Goal: Use online tool/utility: Use online tool/utility

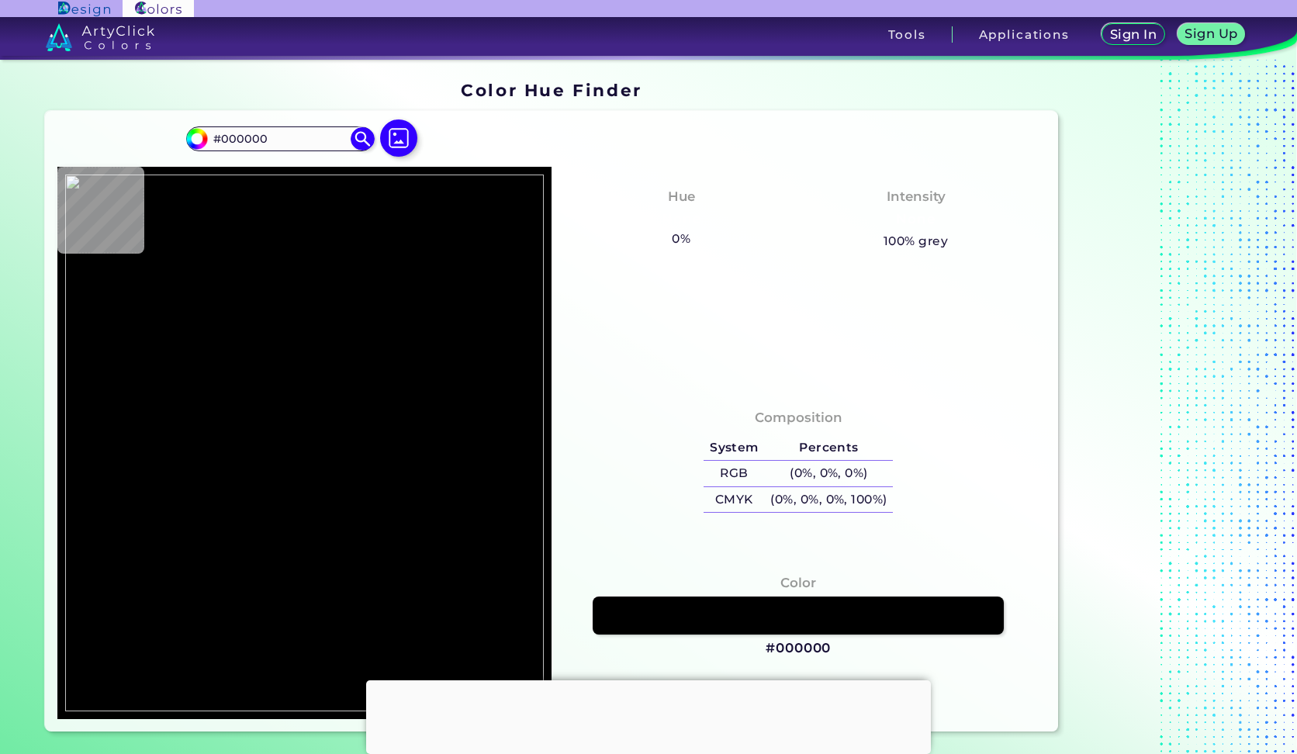
click at [711, 432] on html "Sign In Sign Up My Profile My Details Color Palettes Sign Out Tools Application…" at bounding box center [648, 423] width 1297 height 847
type input "#ffffff"
type input "#FFFFFF"
type input "#e2e2e2"
type input "#E2E2E2"
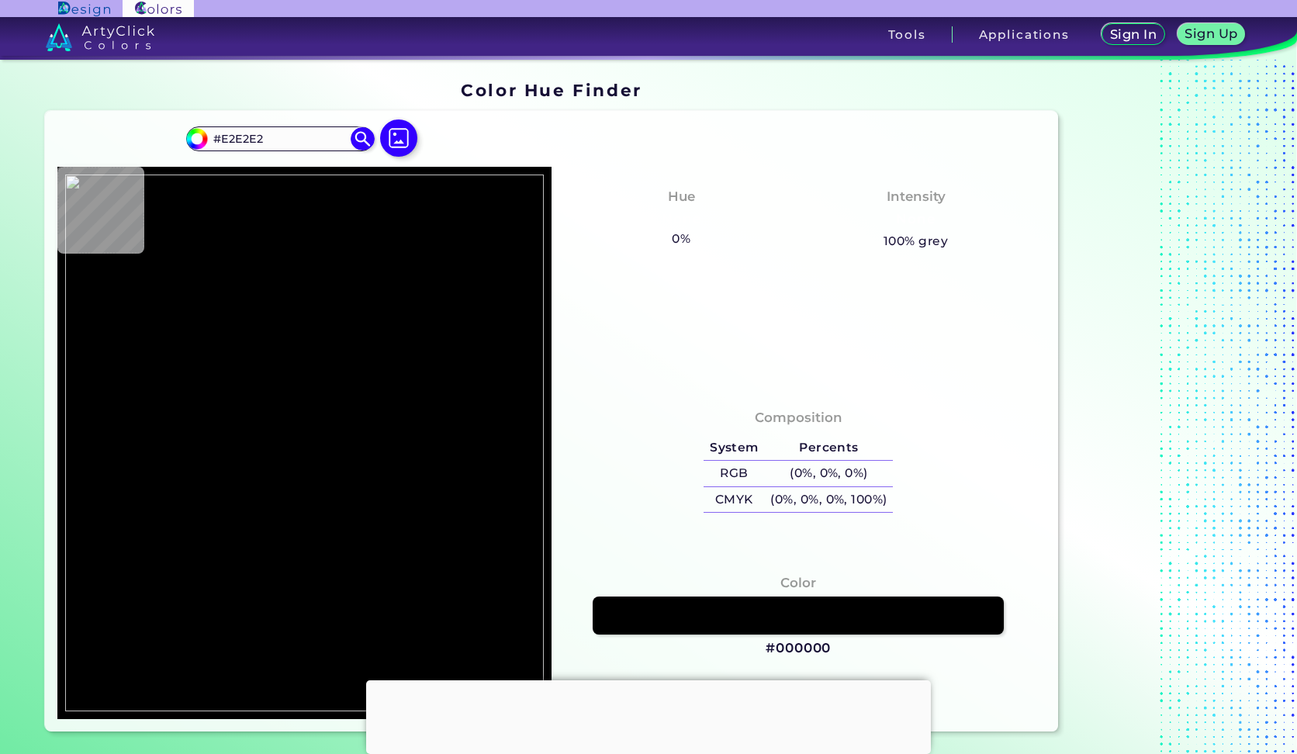
type input "#016ebb"
type input "#016EBB"
type input "#006ebb"
type input "#006EBB"
type input "#016ebb"
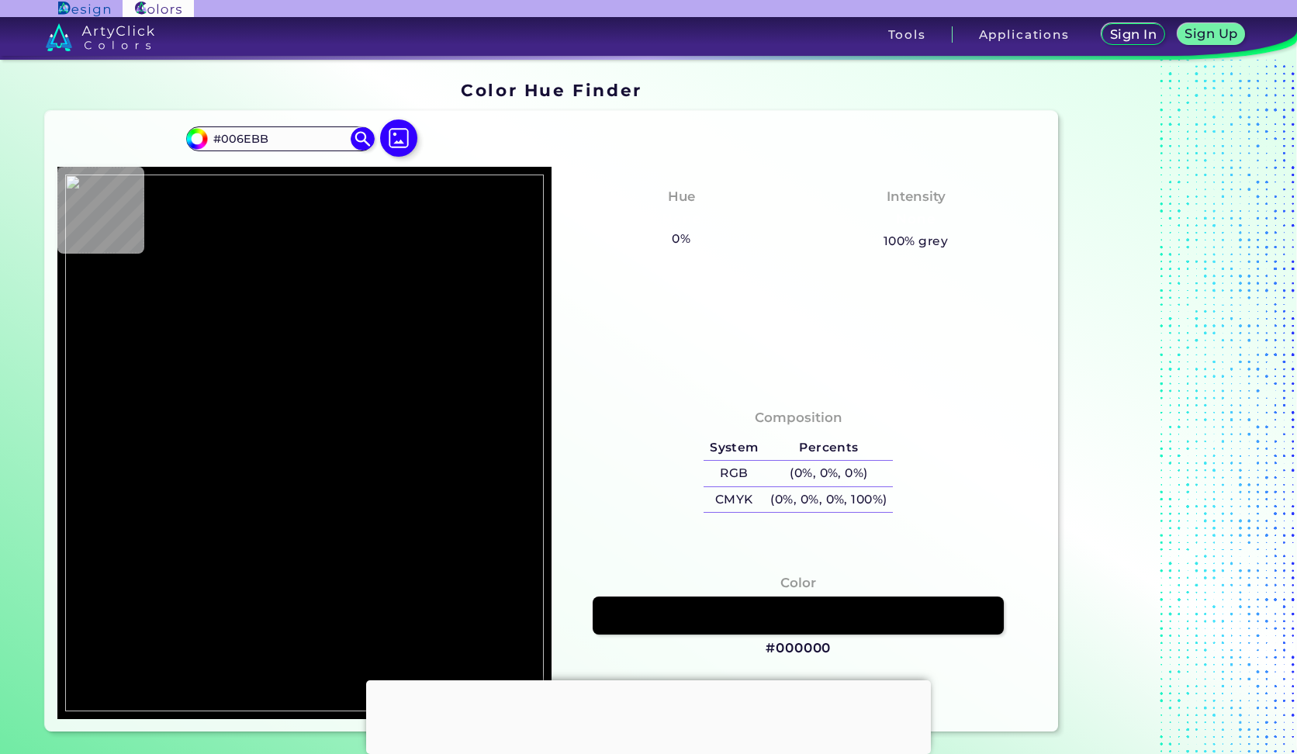
type input "#016EBB"
type input "#006ebb"
type input "#006EBB"
type input "#016fbc"
type input "#016FBC"
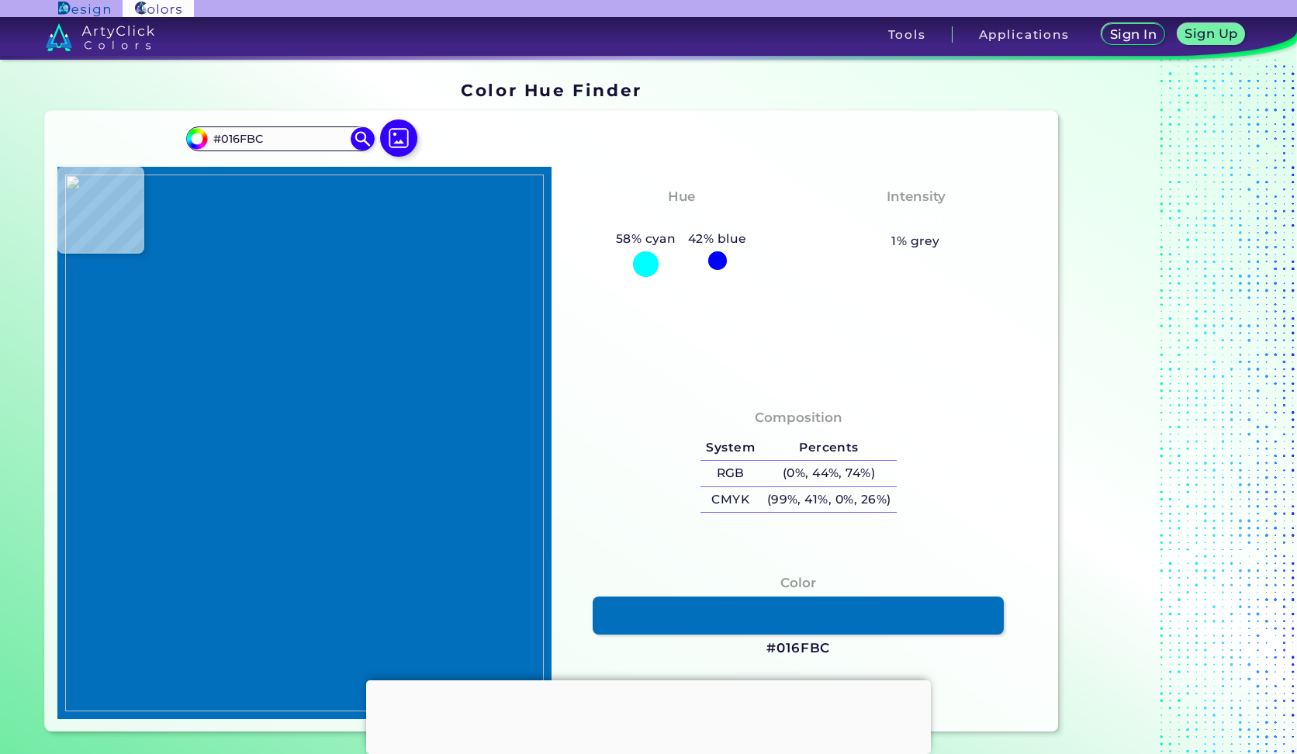
type input "#cac0c4"
type input "#CAC0C4"
type input "#fefcf8"
type input "#FEFCF8"
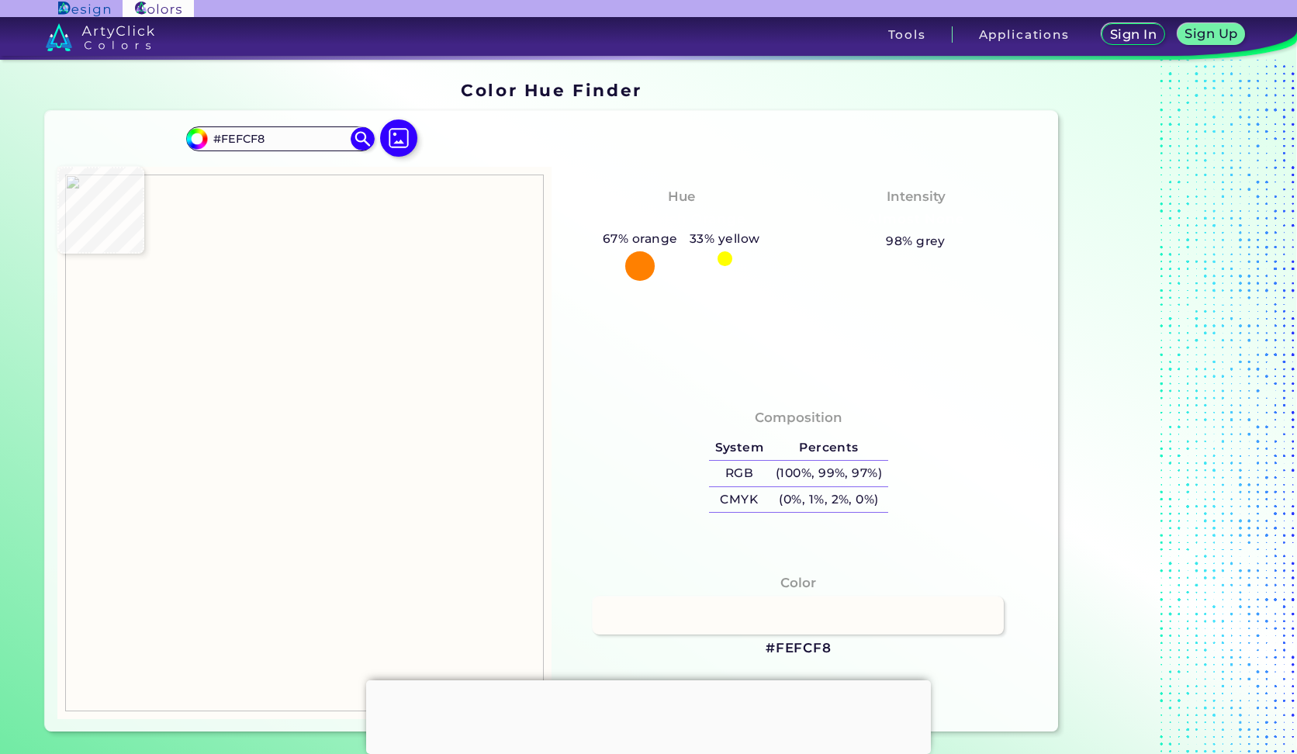
type input "#ffffff"
type input "#FFFFFF"
type input "#000000"
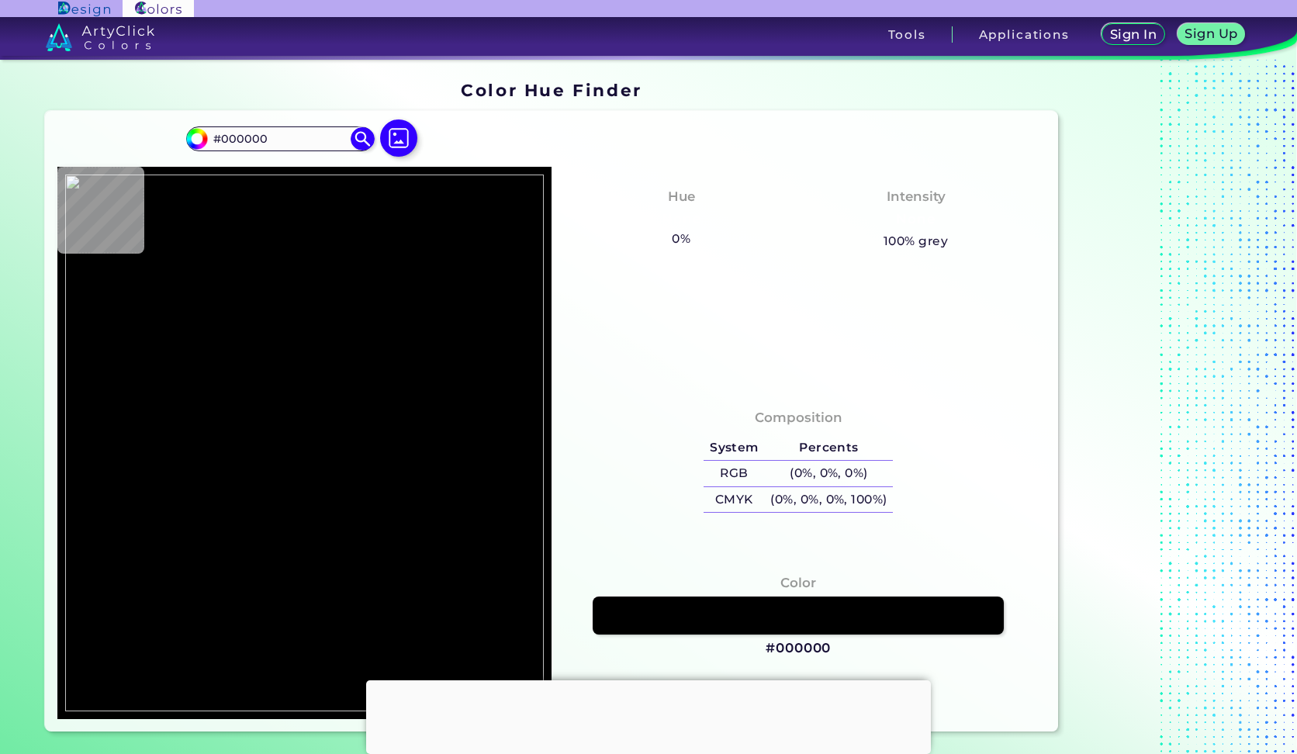
type input "#ffffff"
type input "#FFFFFF"
type input "#8a6e56"
type input "#8A6E56"
type input "#ffffff"
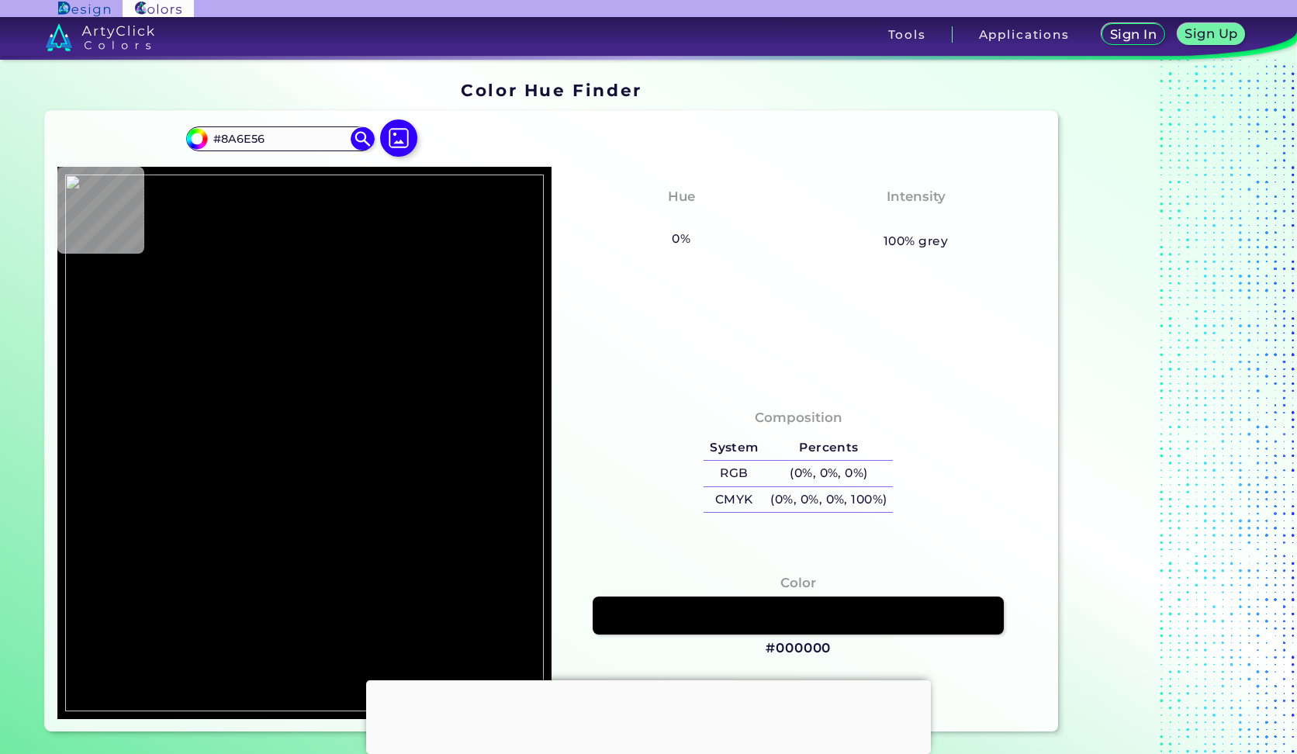
type input "#FFFFFF"
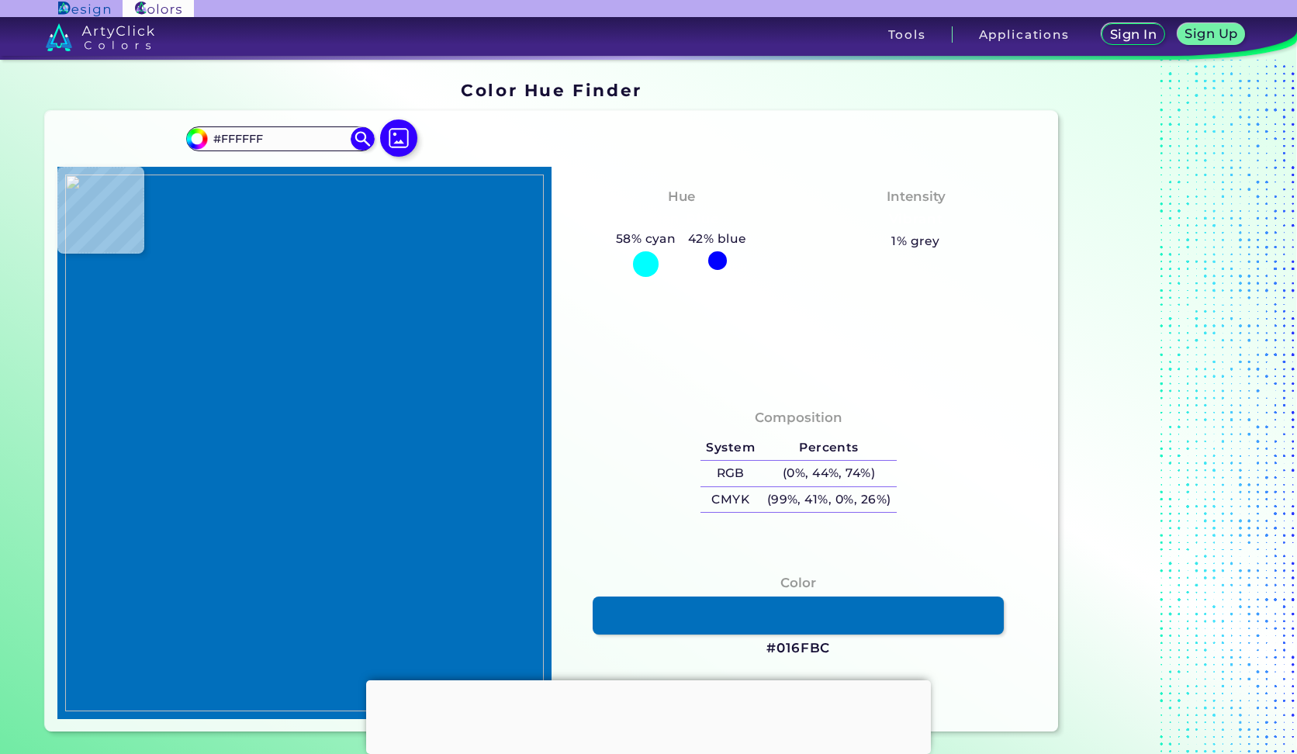
type input "#016fbc"
type input "#016FBC"
type input "#006ebb"
type input "#006EBB"
type input "#016fbc"
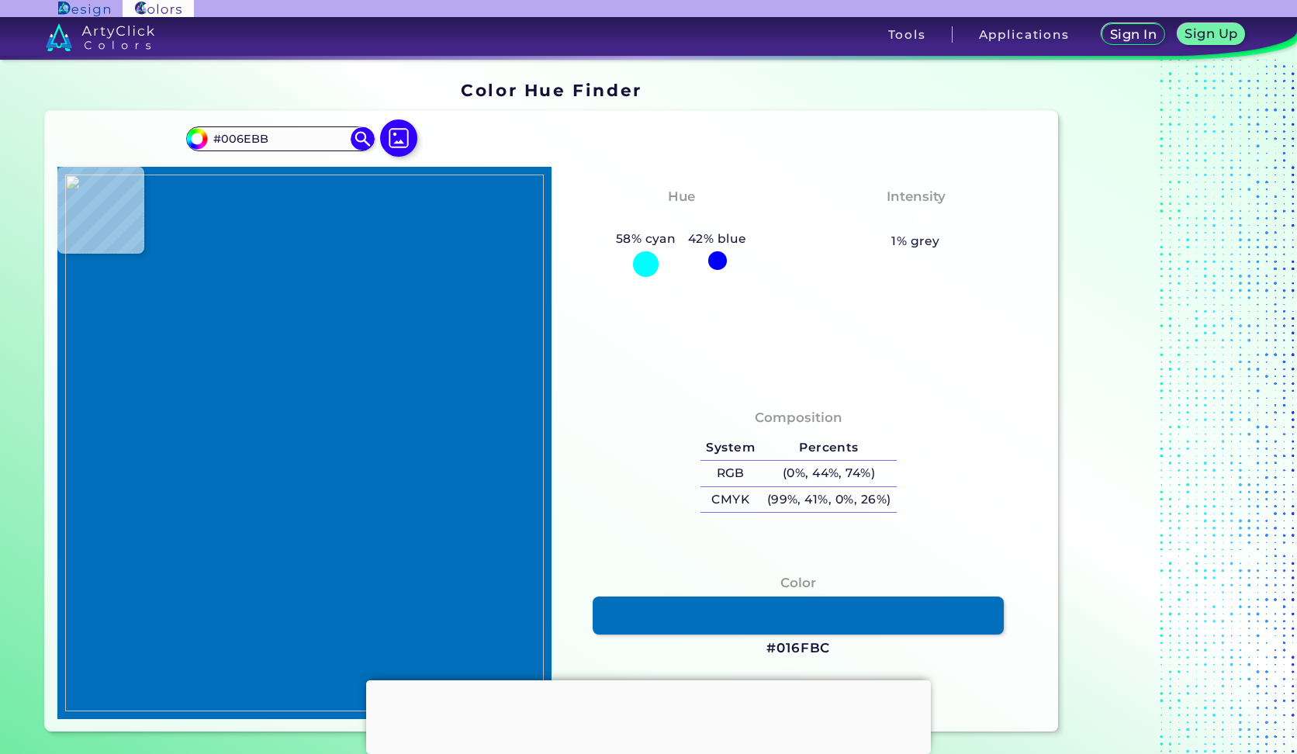
type input "#016FBC"
type input "#026fbc"
type input "#026FBC"
type input "#016fbc"
type input "#016FBC"
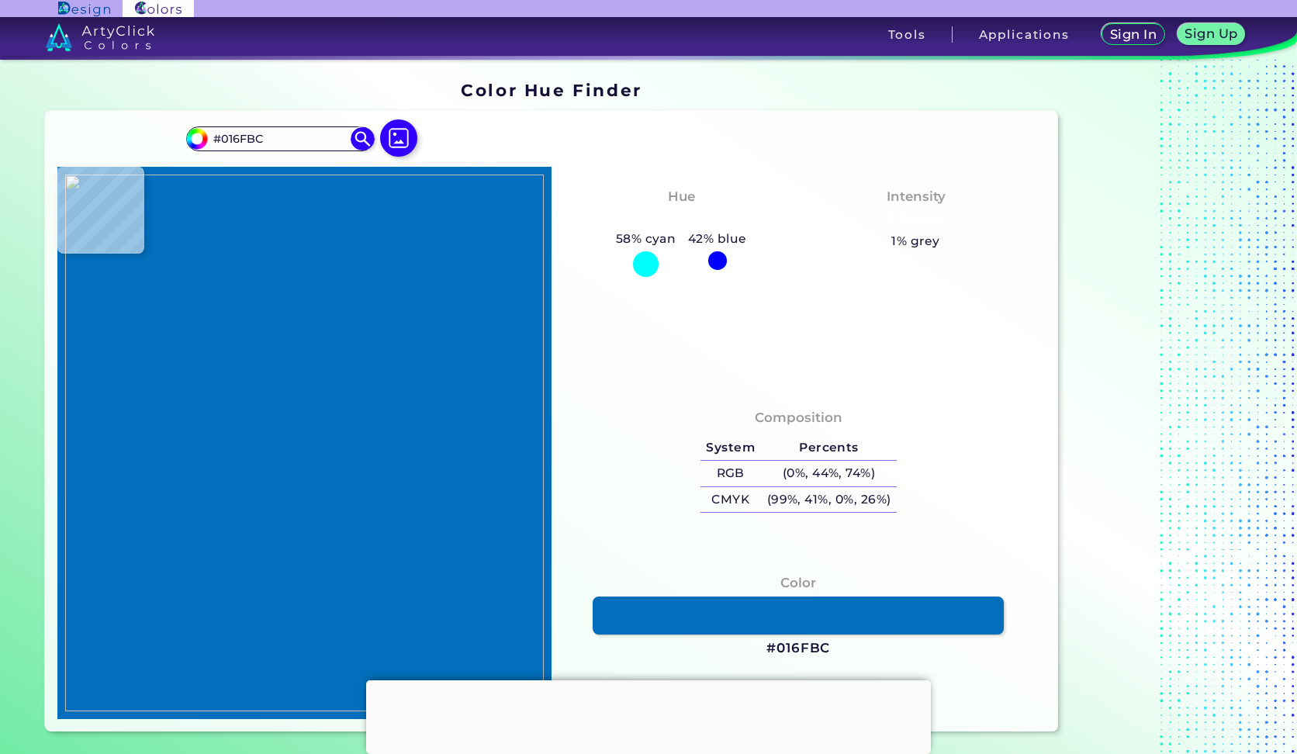
type input "#006ebb"
type input "#006EBB"
type input "#016fbc"
type input "#016FBC"
type input "#006ebb"
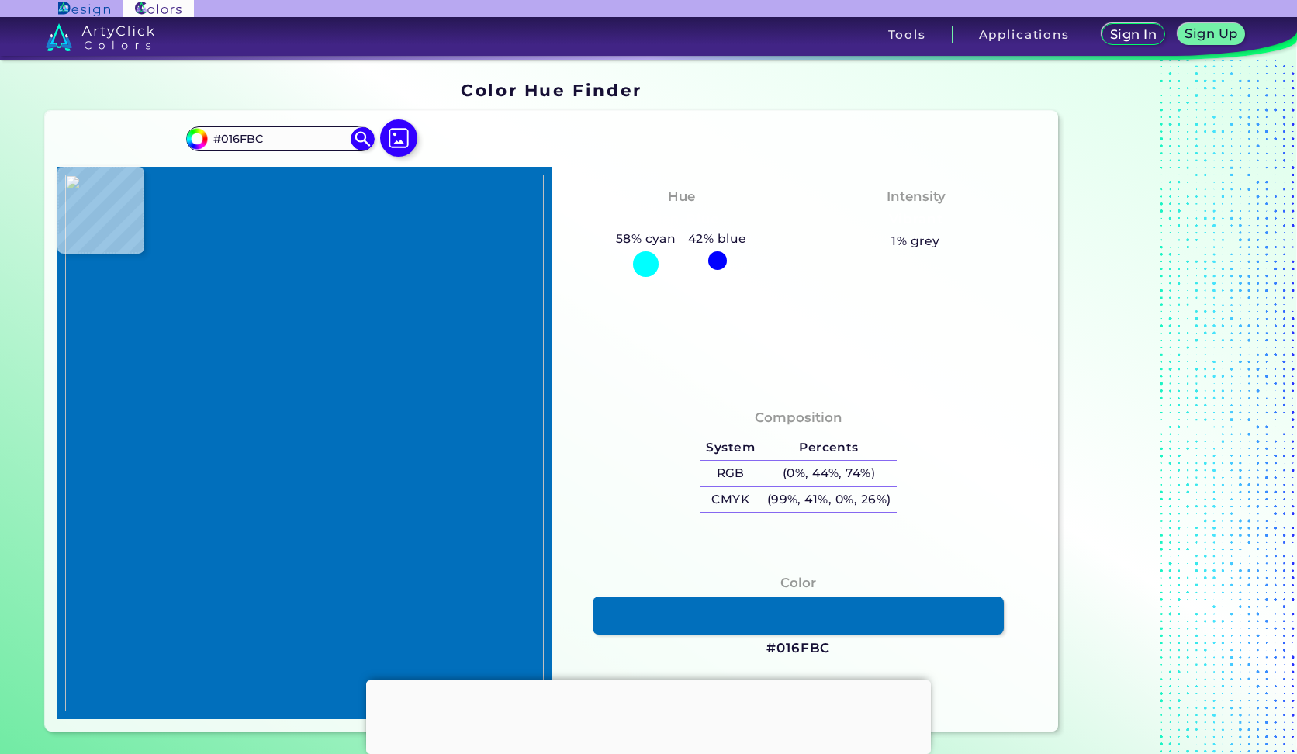
type input "#006EBB"
type input "#016ebb"
type input "#016EBB"
type input "#016fbc"
type input "#016FBC"
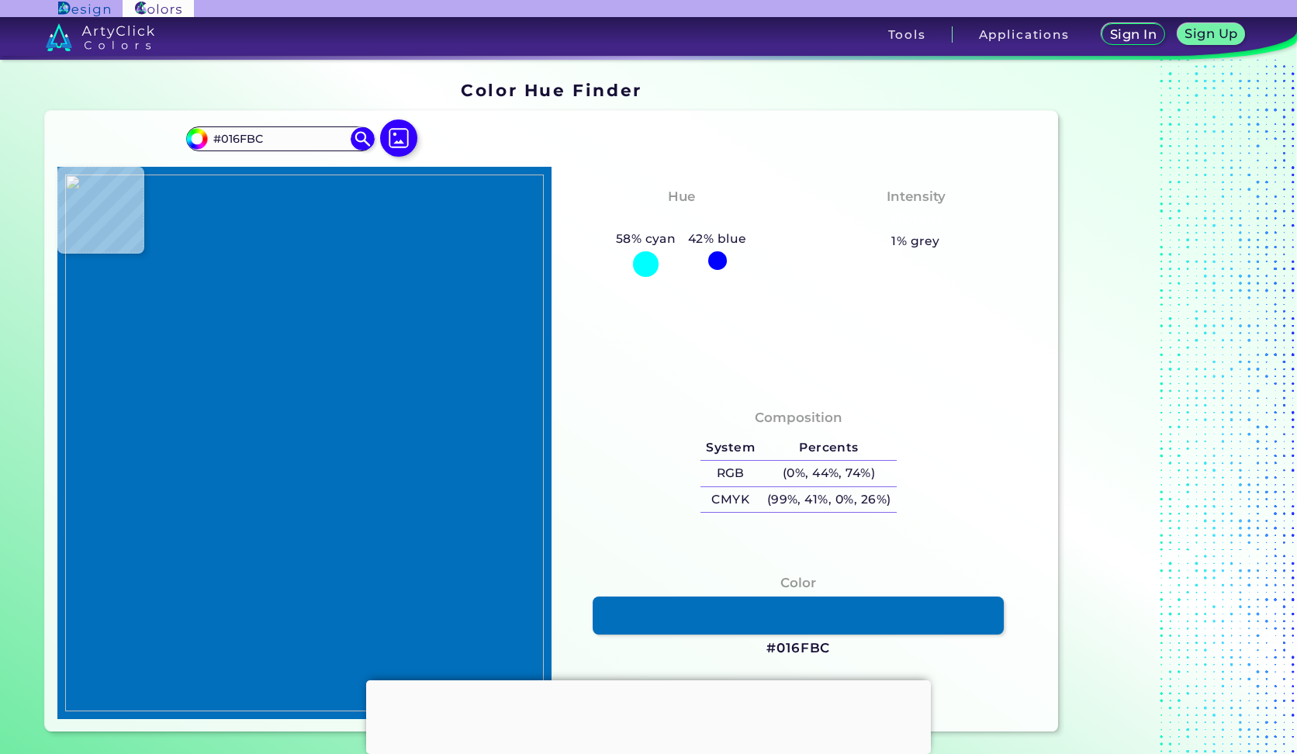
type input "#016ebb"
type input "#016EBB"
type input "#016fbc"
type input "#016FBC"
type input "#016ebb"
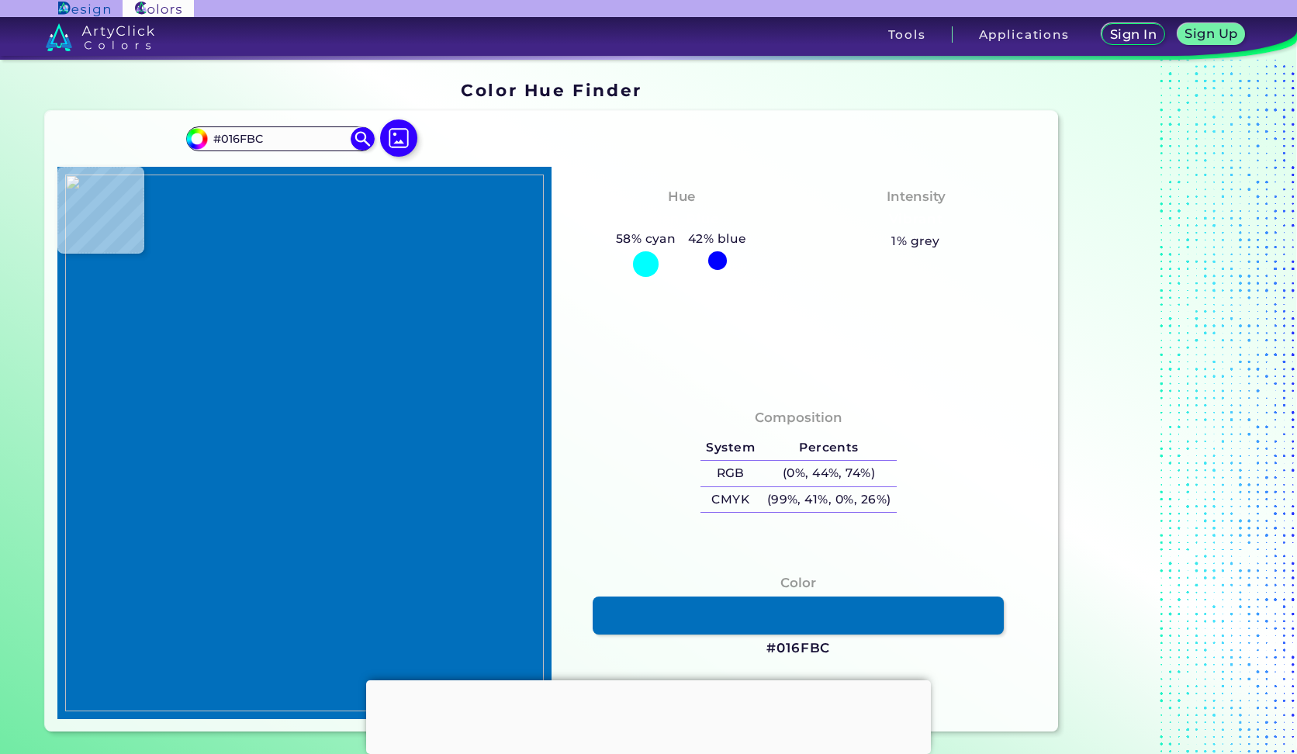
type input "#016EBB"
type input "#006ebb"
type input "#006EBB"
type input "#006dba"
type input "#006DBA"
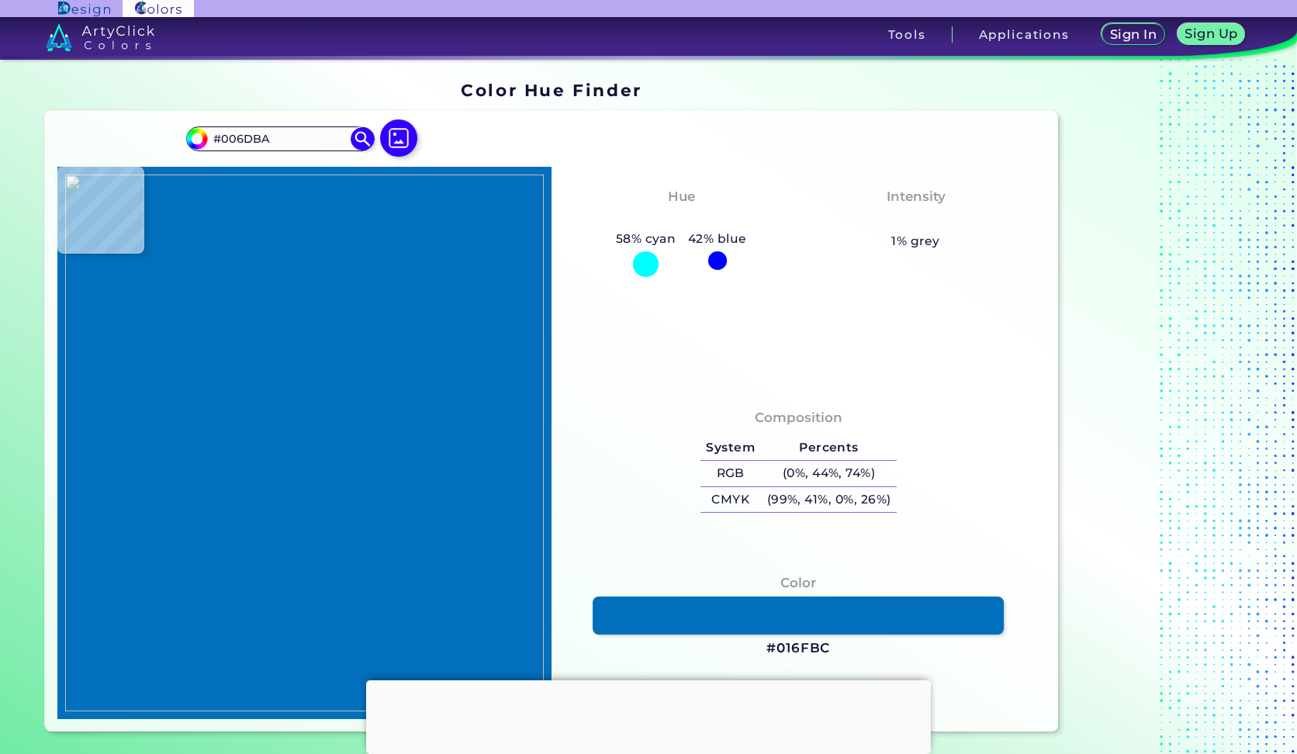
type input "#006ebb"
type input "#006EBB"
click at [403, 292] on img at bounding box center [304, 443] width 479 height 537
drag, startPoint x: 836, startPoint y: 649, endPoint x: 778, endPoint y: 657, distance: 58.8
click at [778, 657] on div "Color #006EBB" at bounding box center [798, 616] width 469 height 101
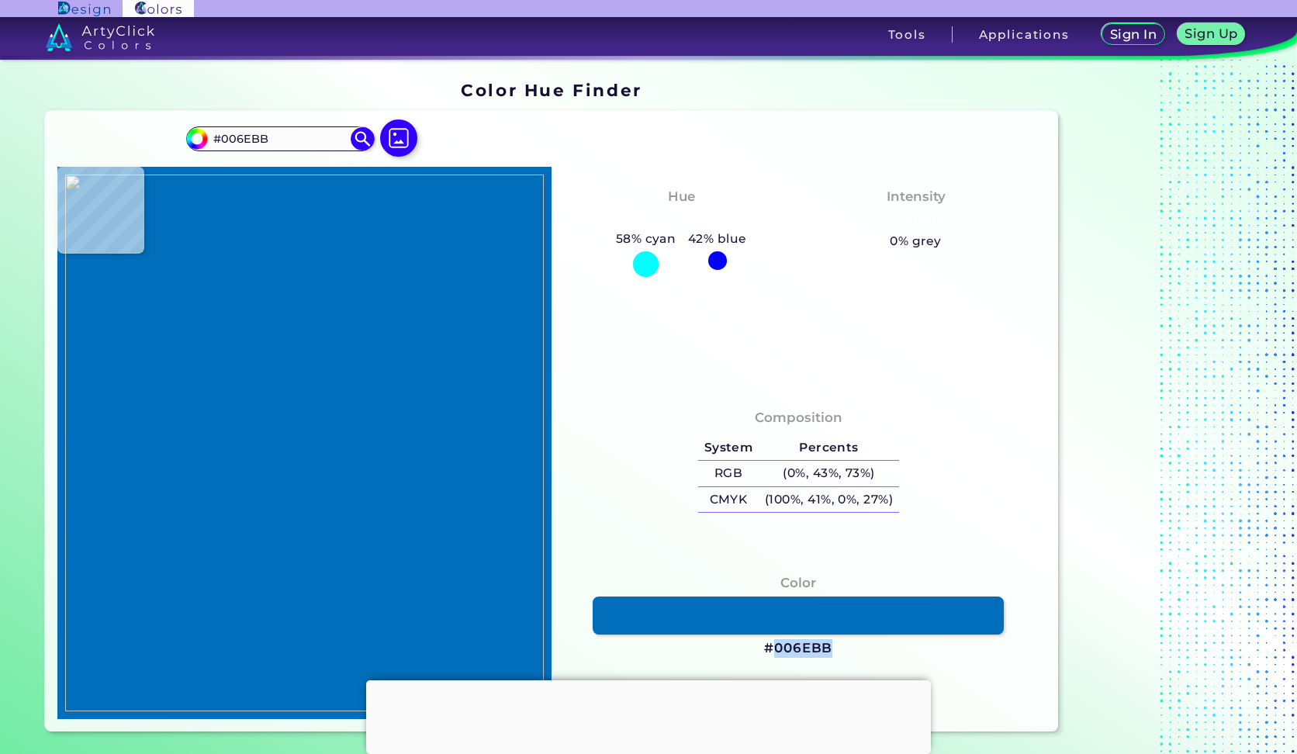
copy h3 "006EBB"
click at [362, 290] on img at bounding box center [304, 443] width 479 height 537
type input "#016fbc"
type input "#016FBC"
type input "#ffffff"
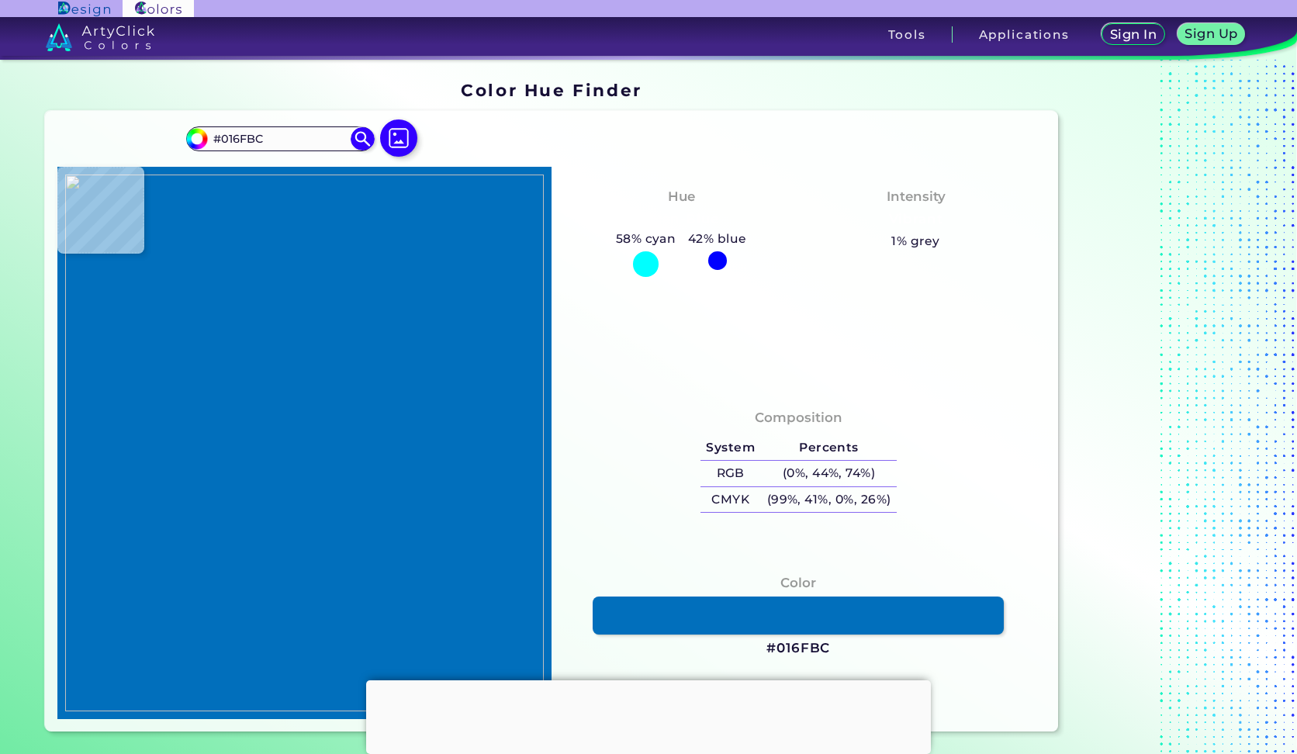
type input "#FFFFFF"
type input "#000000"
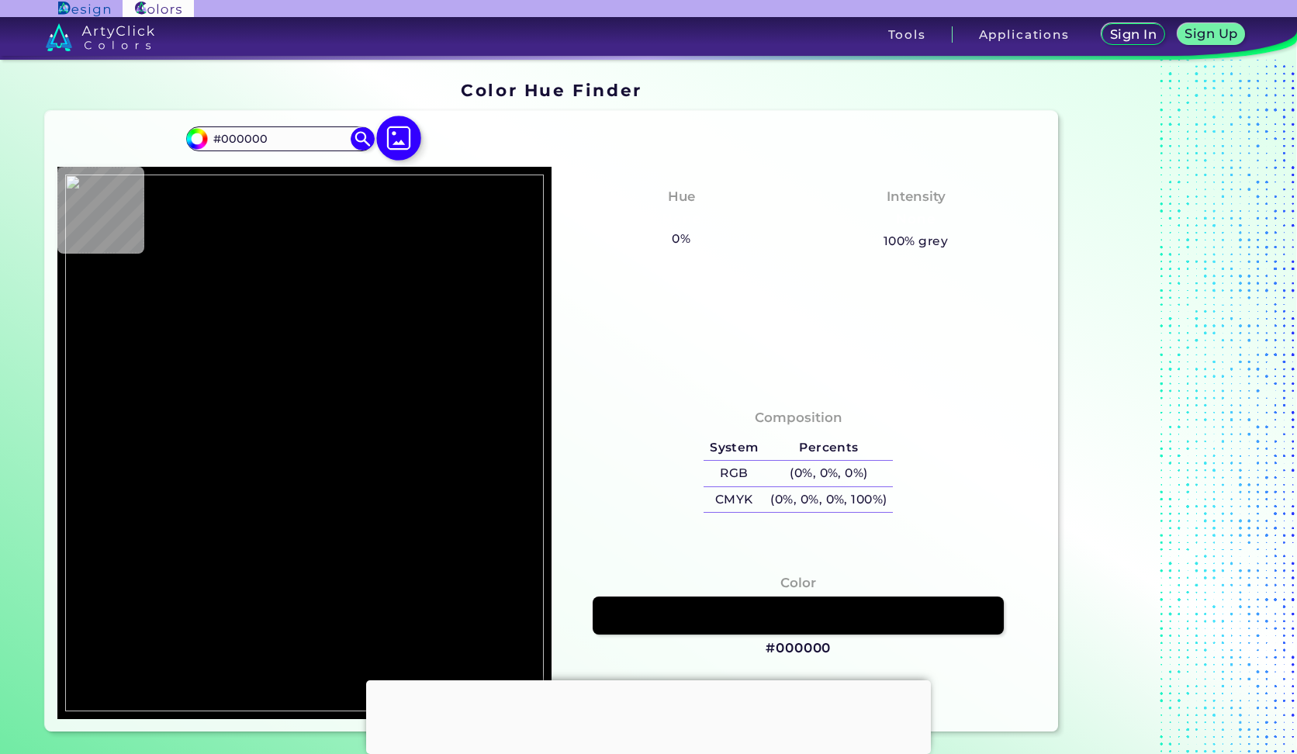
click at [401, 140] on img at bounding box center [398, 138] width 45 height 45
click at [0, 0] on input "file" at bounding box center [0, 0] width 0 height 0
type input "#ffffff"
type input "#FFFFFF"
type input "#feeec1"
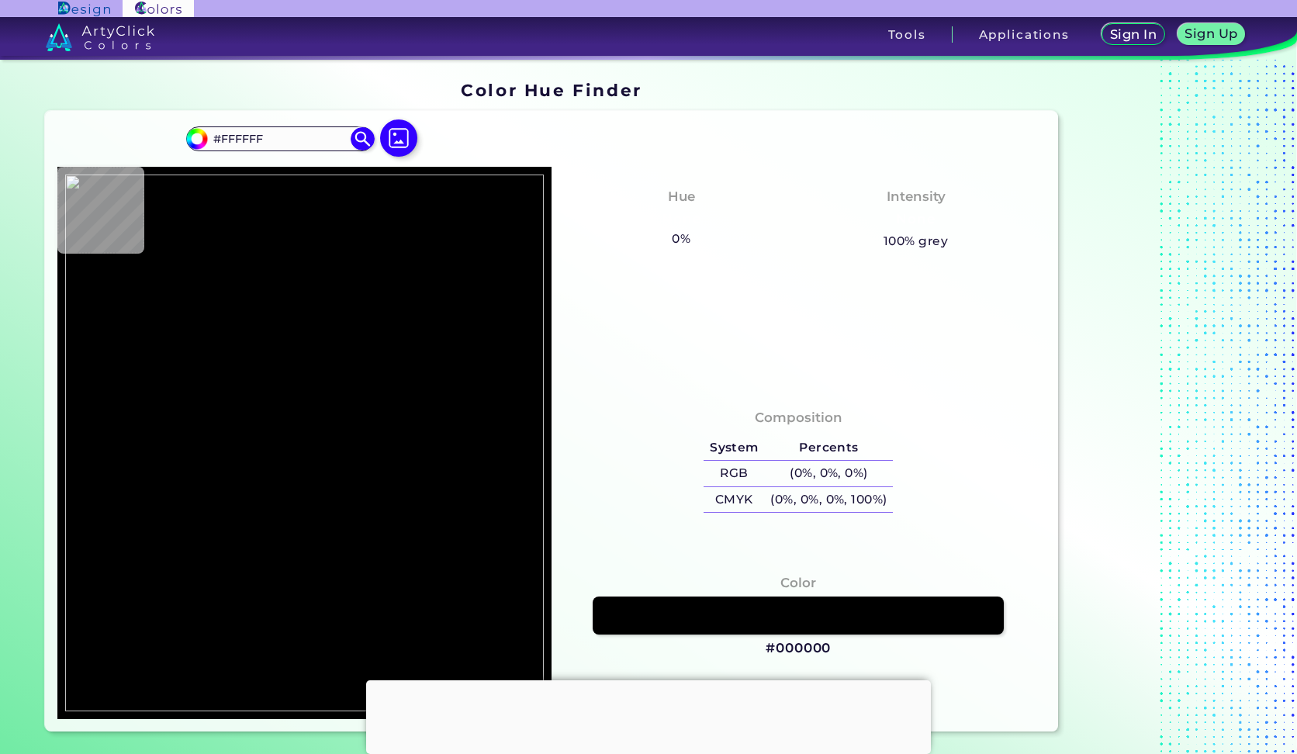
type input "#FEEEC1"
type input "#3581a3"
type input "#3581A3"
type input "#ffffff"
type input "#FFFFFF"
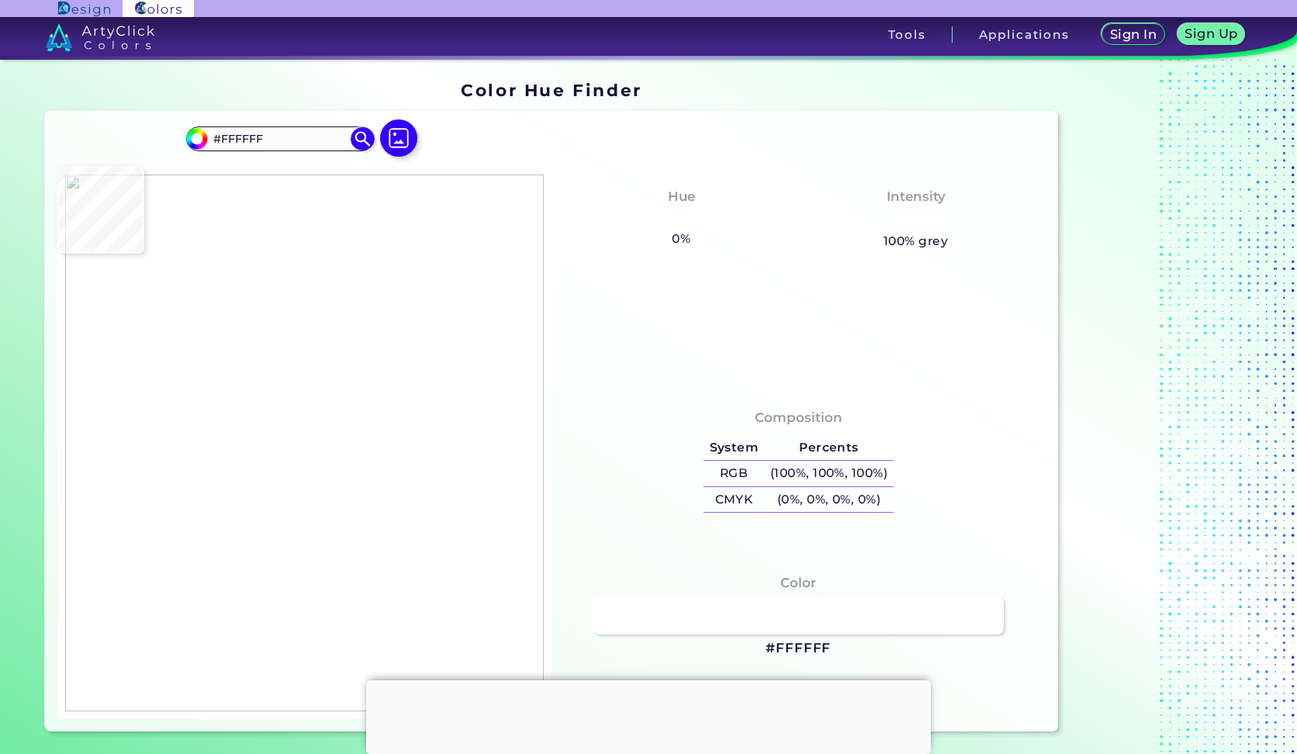
type input "#1f263c"
type input "#1F263C"
type input "#1e253a"
type input "#1E253A"
type input "#20263c"
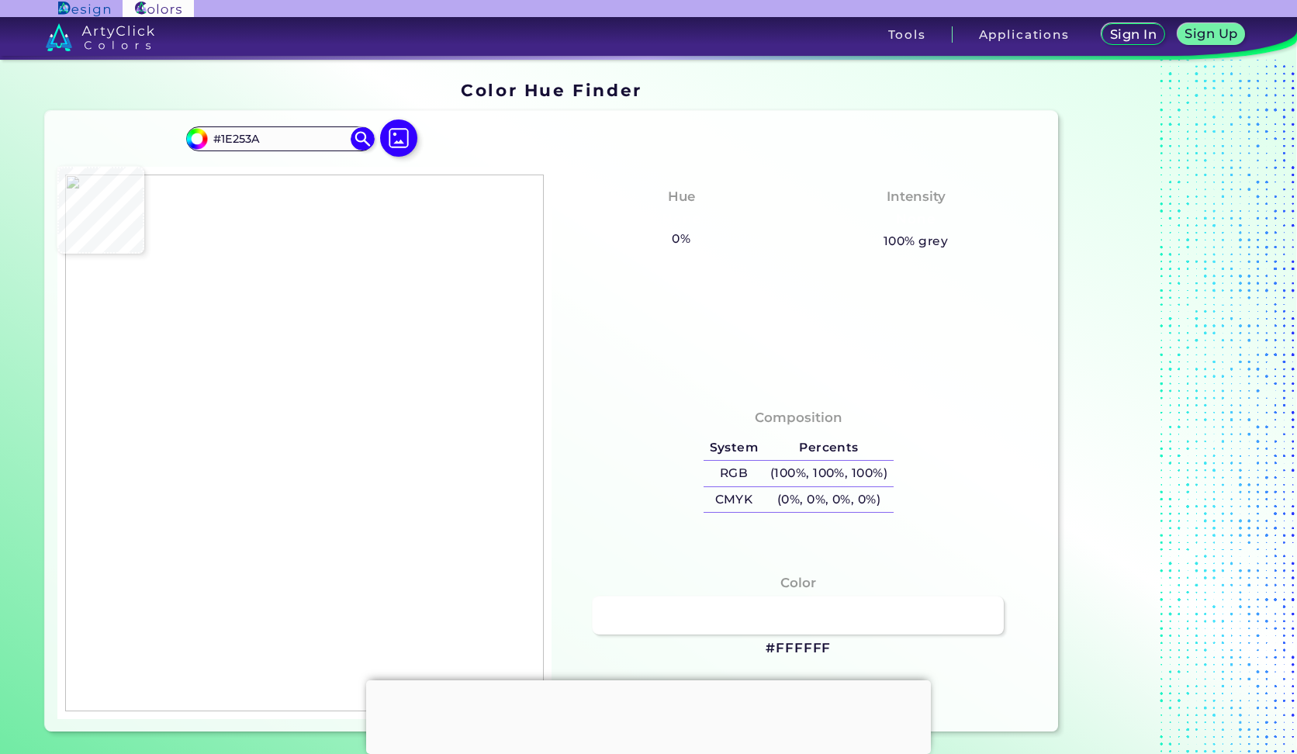
type input "#20263C"
type input "#1f253b"
type input "#1F253B"
type input "#fcfcfc"
type input "#FCFCFC"
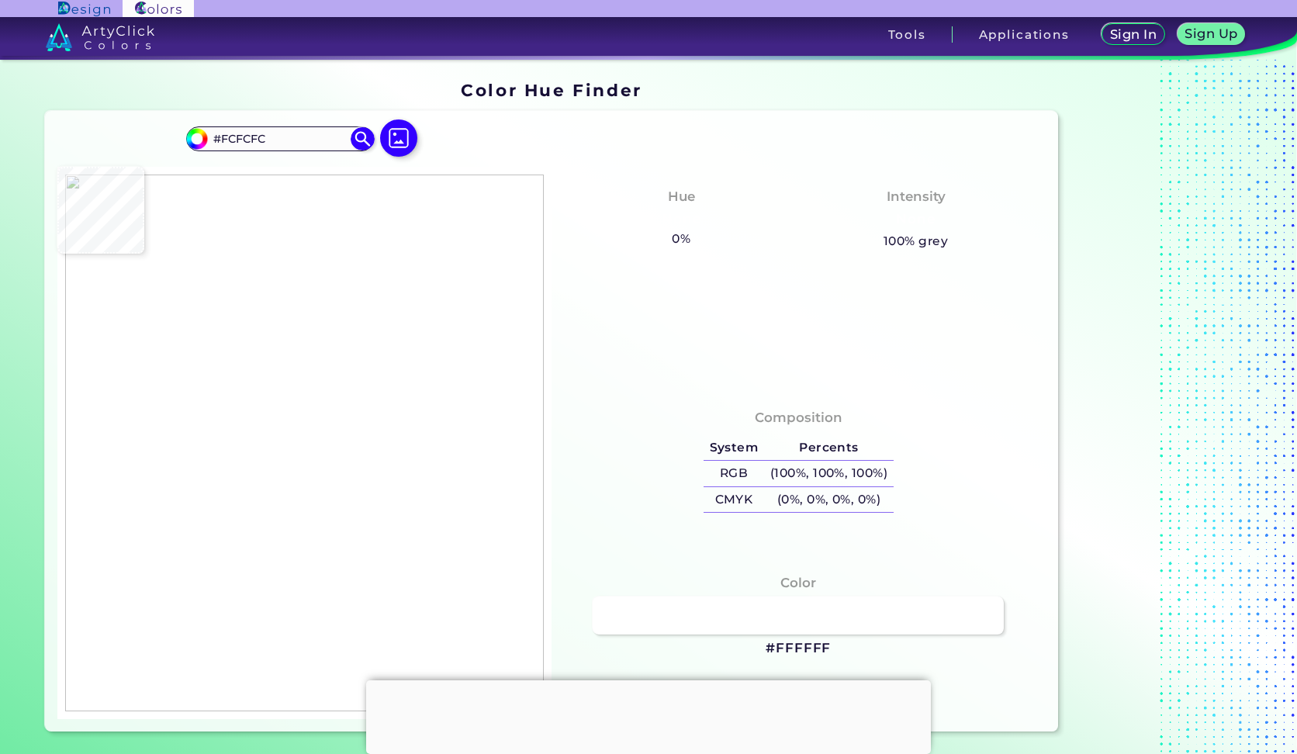
type input "#003d69"
type input "#003D69"
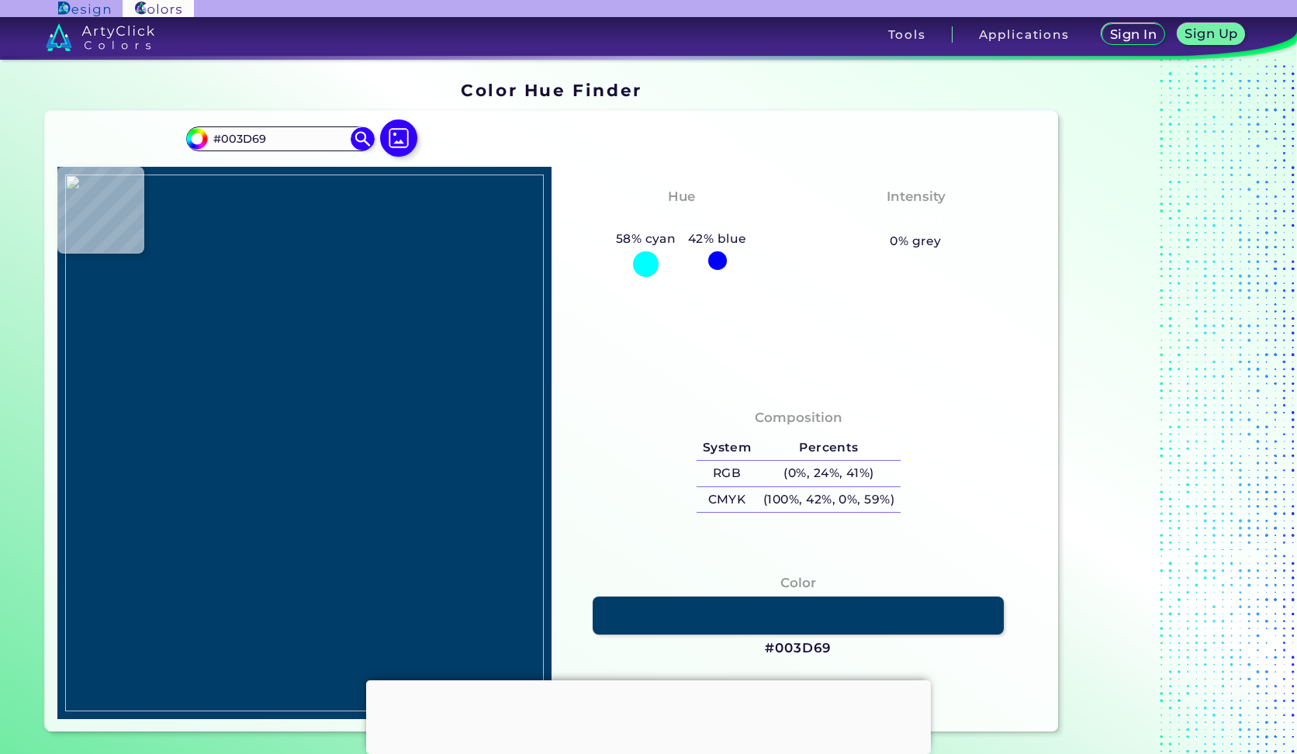
type input "#ffffff"
type input "#FFFFFF"
type input "#1f253b"
type input "#1F253B"
type input "#20263c"
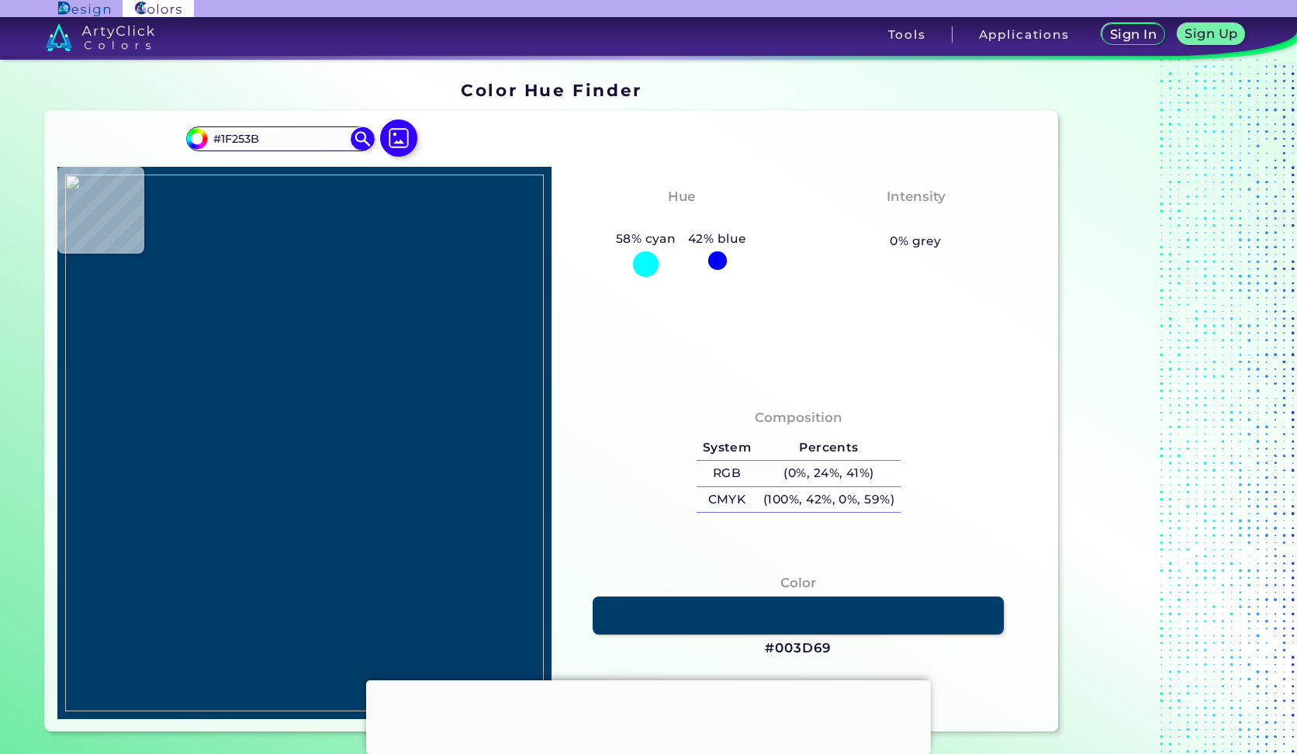
type input "#20263C"
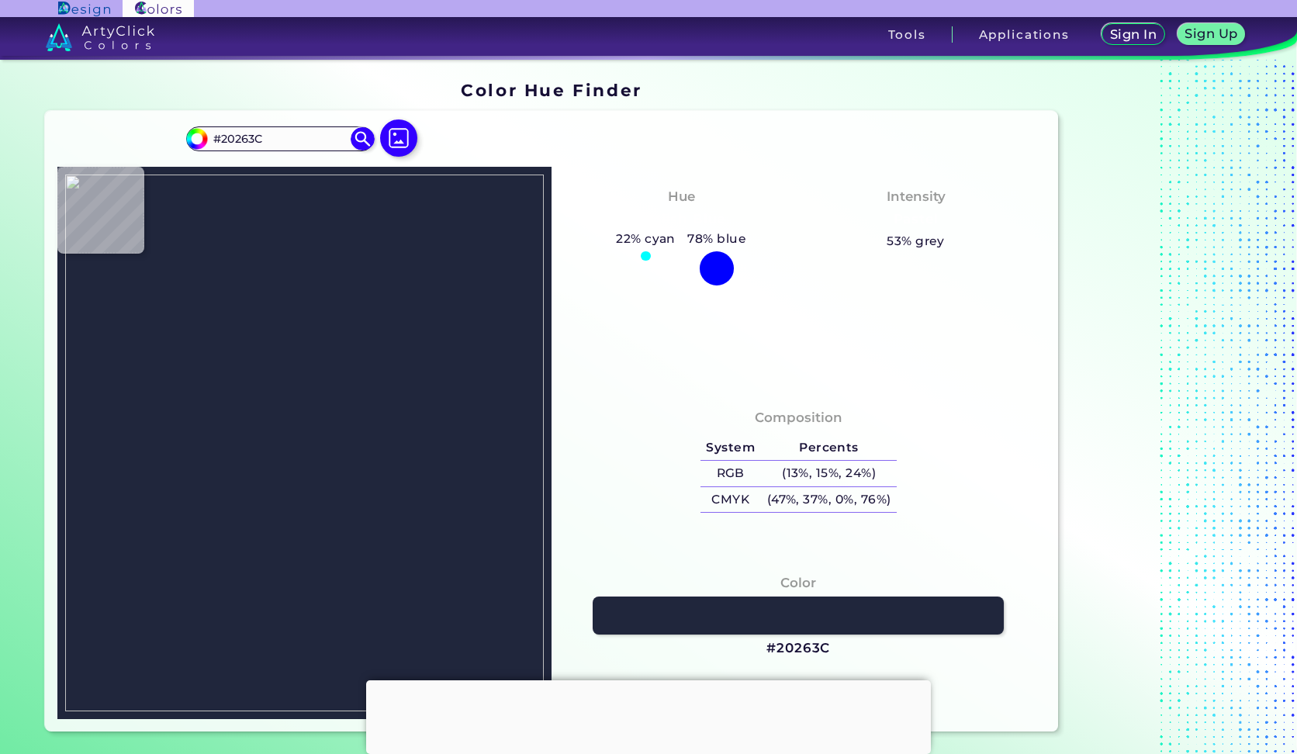
type input "#1f263b"
type input "#1F263B"
type input "#1f253b"
type input "#1F253B"
type input "#1e253a"
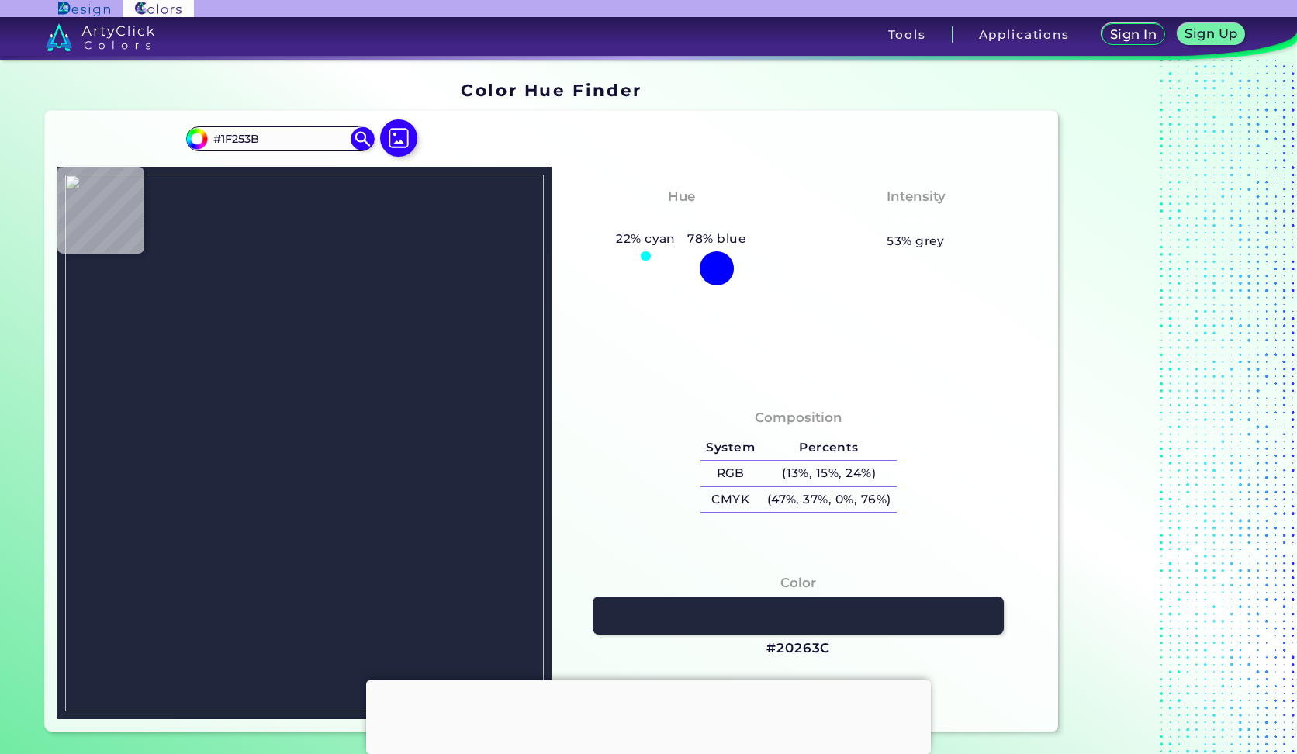
type input "#1E253A"
type input "#1f253b"
type input "#1F253B"
click at [227, 290] on img at bounding box center [304, 443] width 479 height 537
click at [230, 290] on img at bounding box center [304, 443] width 479 height 537
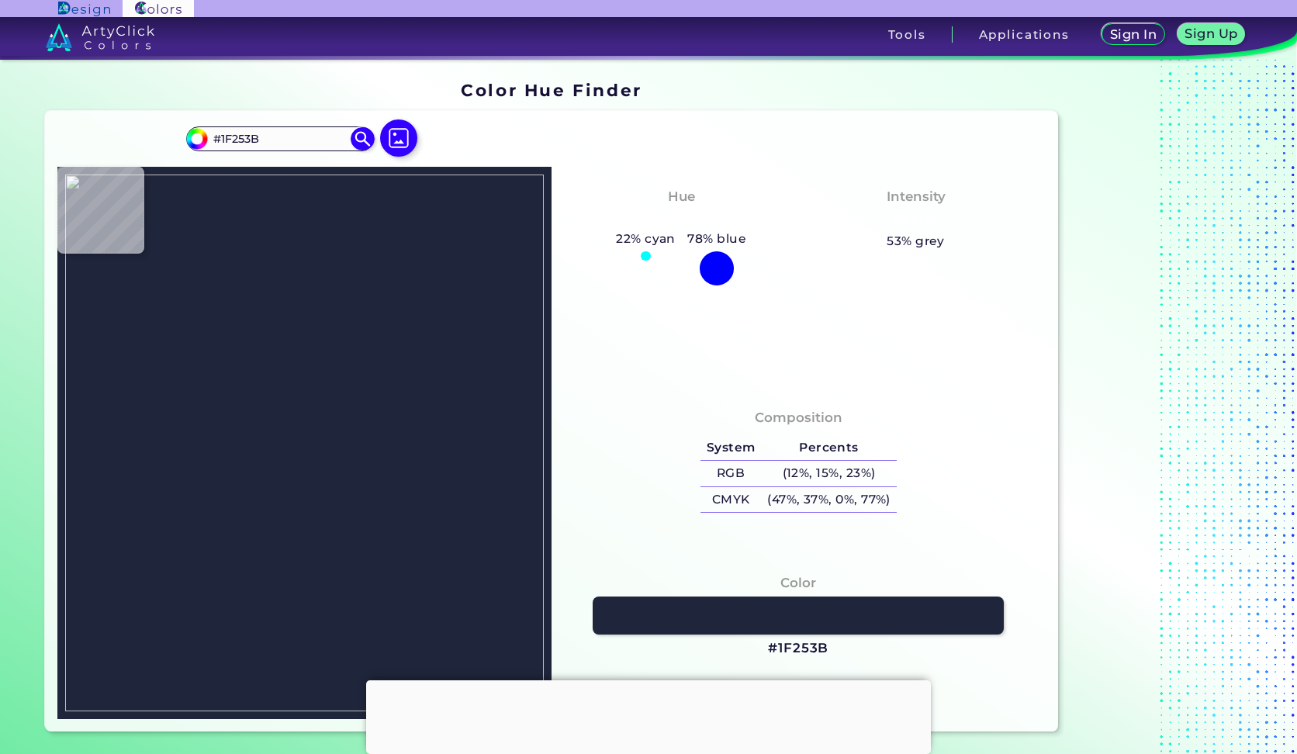
type input "#20263c"
type input "#20263C"
type input "#fcfcfc"
type input "#FCFCFC"
type input "#ffffff"
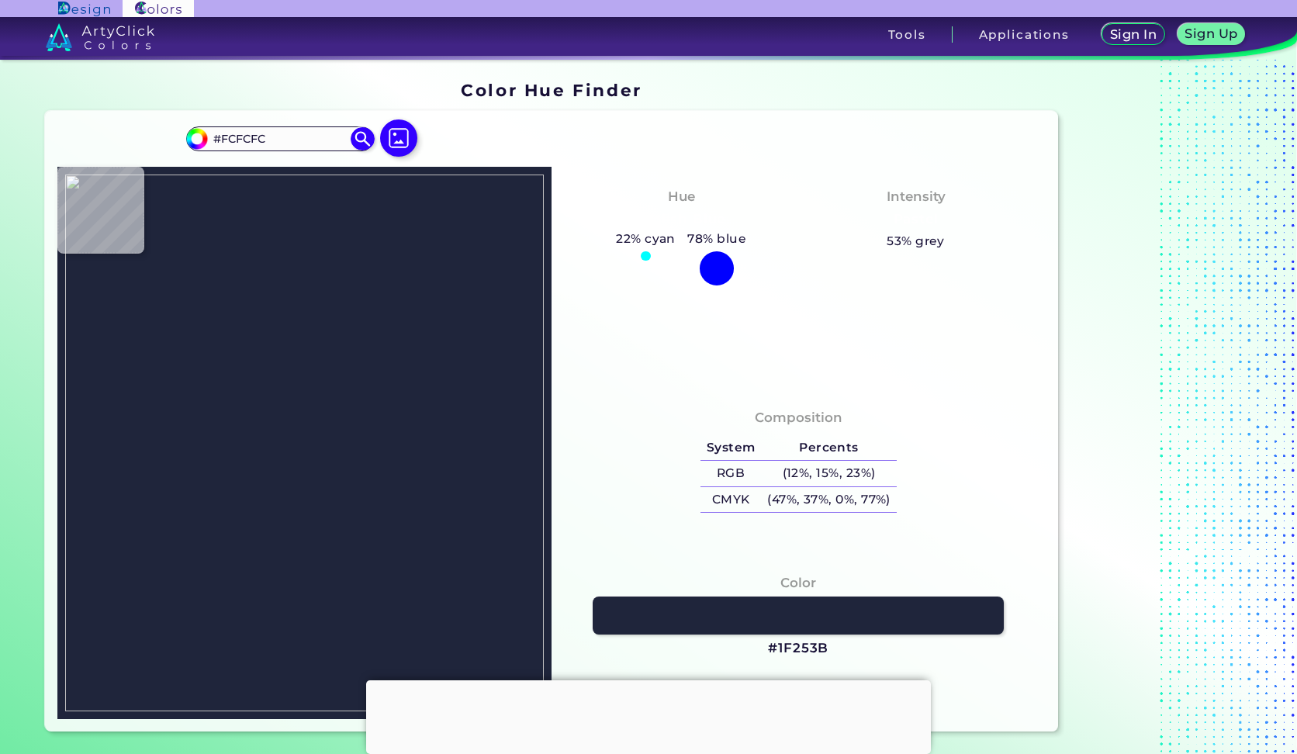
type input "#FFFFFF"
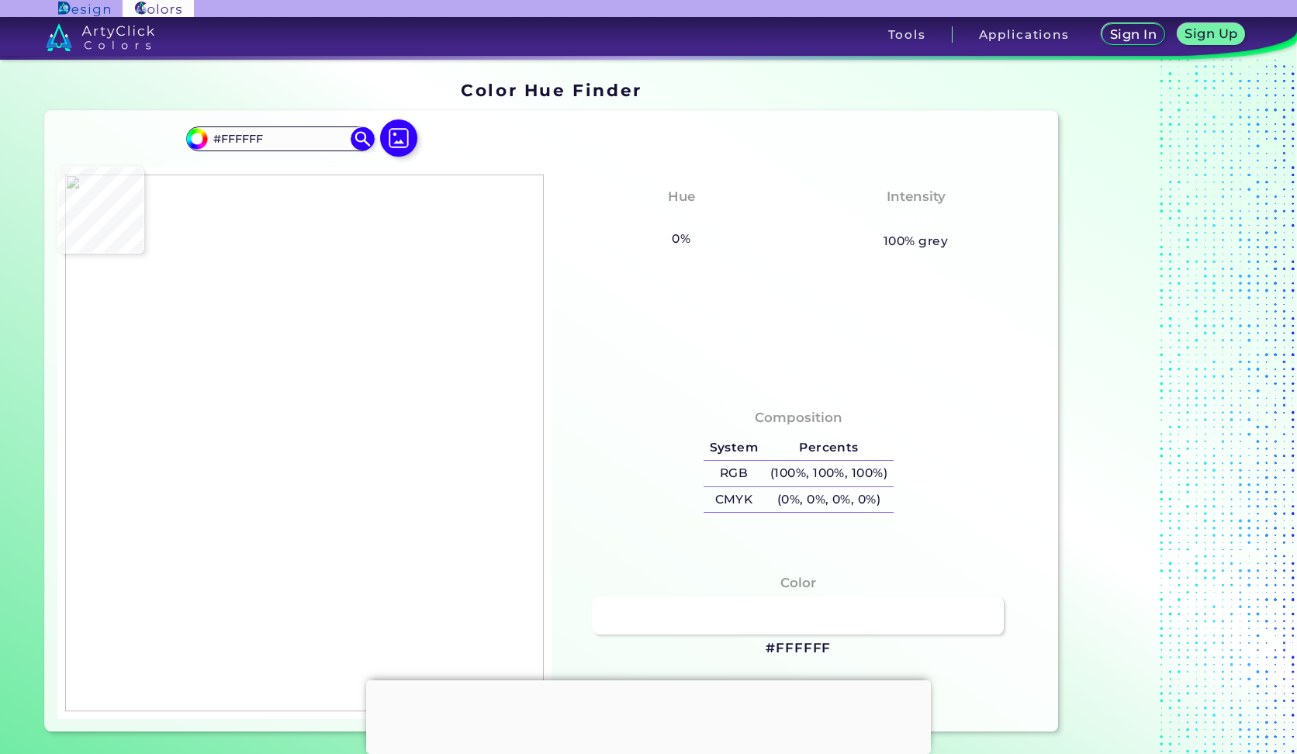
type input "#003d69"
type input "#003D69"
type input "#eaeaea"
type input "#EAEAEA"
type input "#000000"
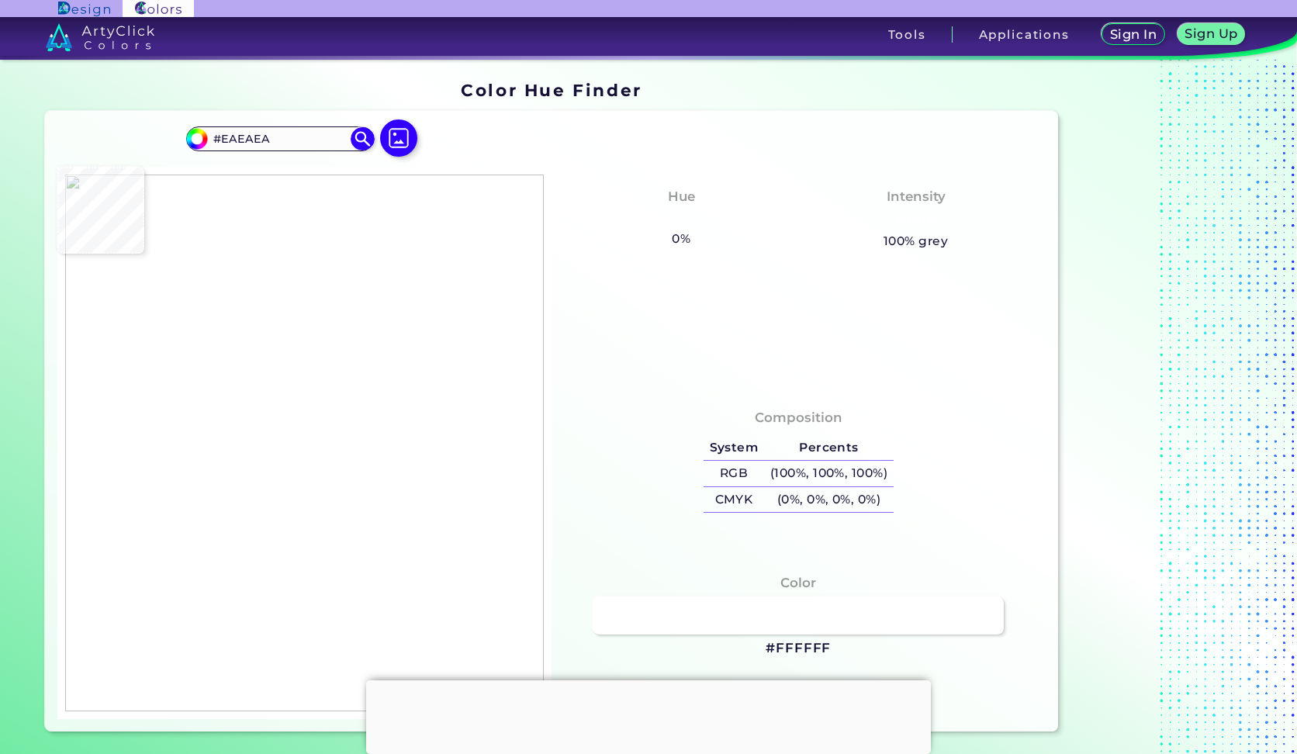
type input "#000000"
type input "#ffffff"
type input "#FFFFFF"
type input "#1f253b"
type input "#1F253B"
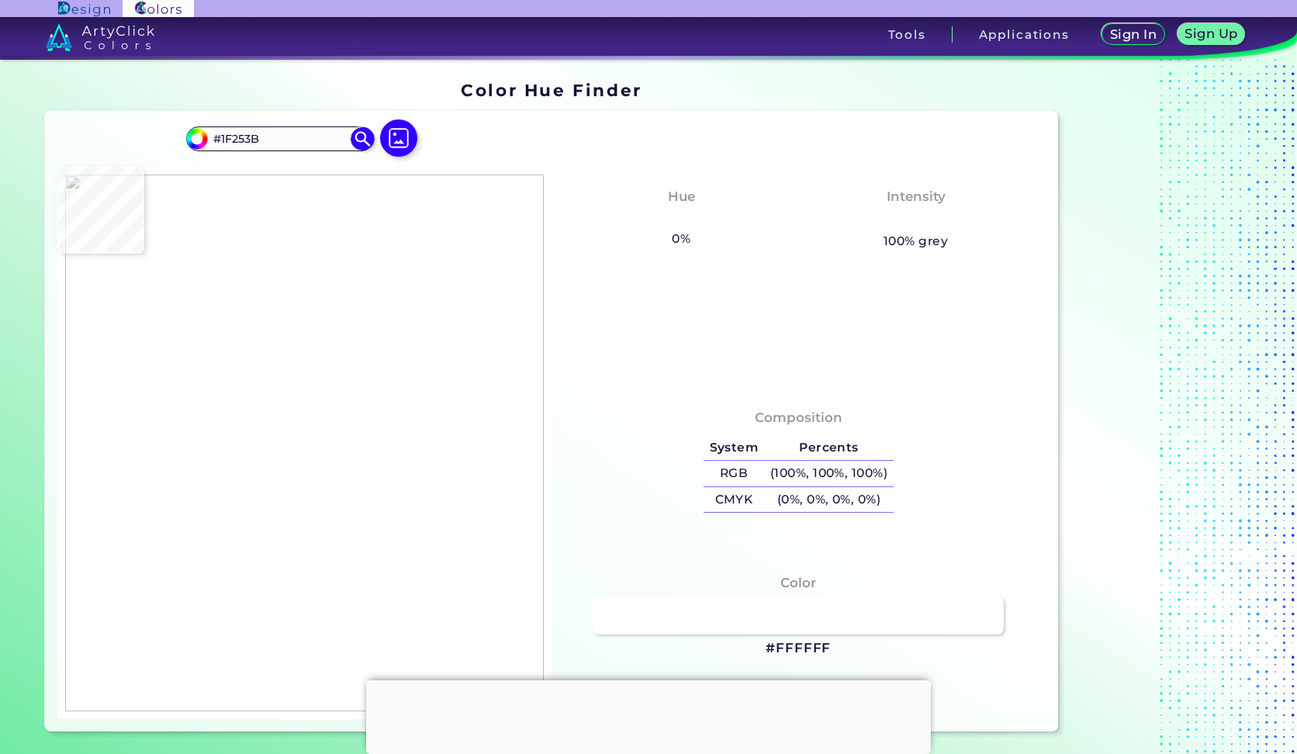
type input "#20263c"
type input "#20263C"
type input "#1f253b"
type input "#1F253B"
type input "#1e253a"
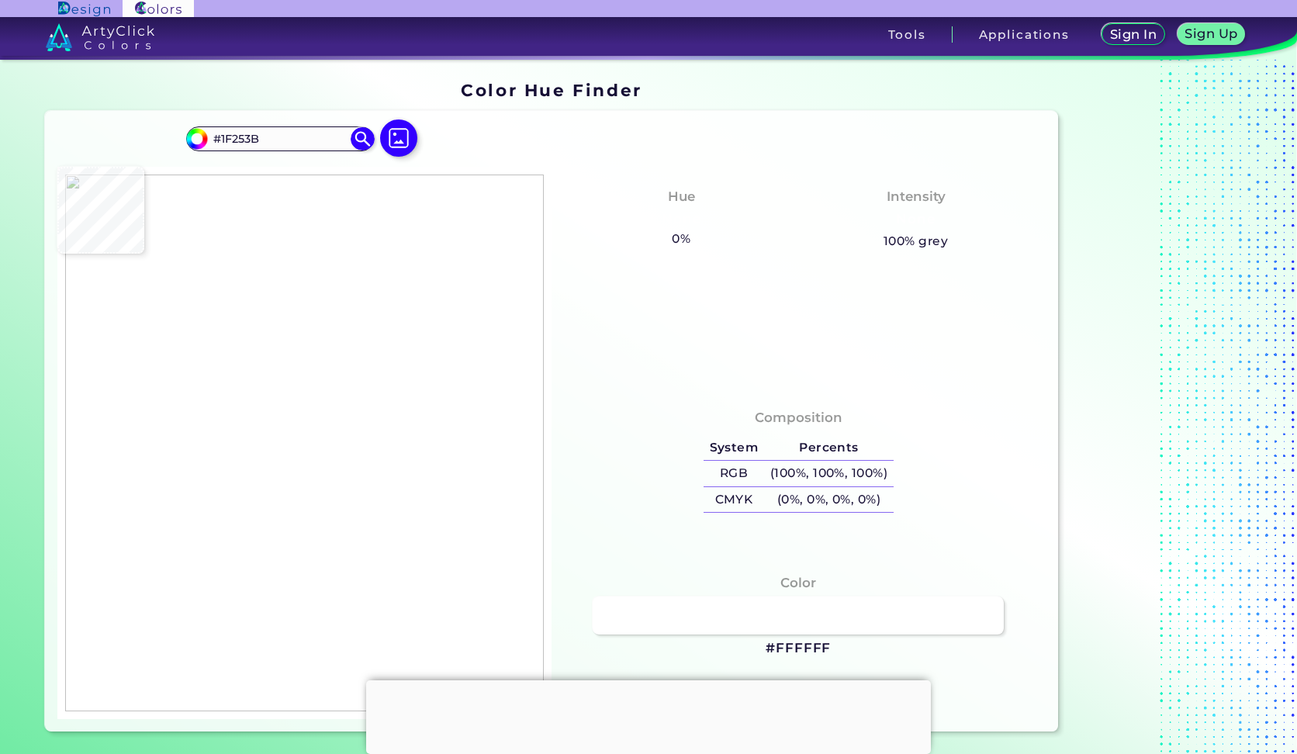
type input "#1E253A"
type input "#20263c"
type input "#20263C"
type input "#1f253b"
type input "#1F253B"
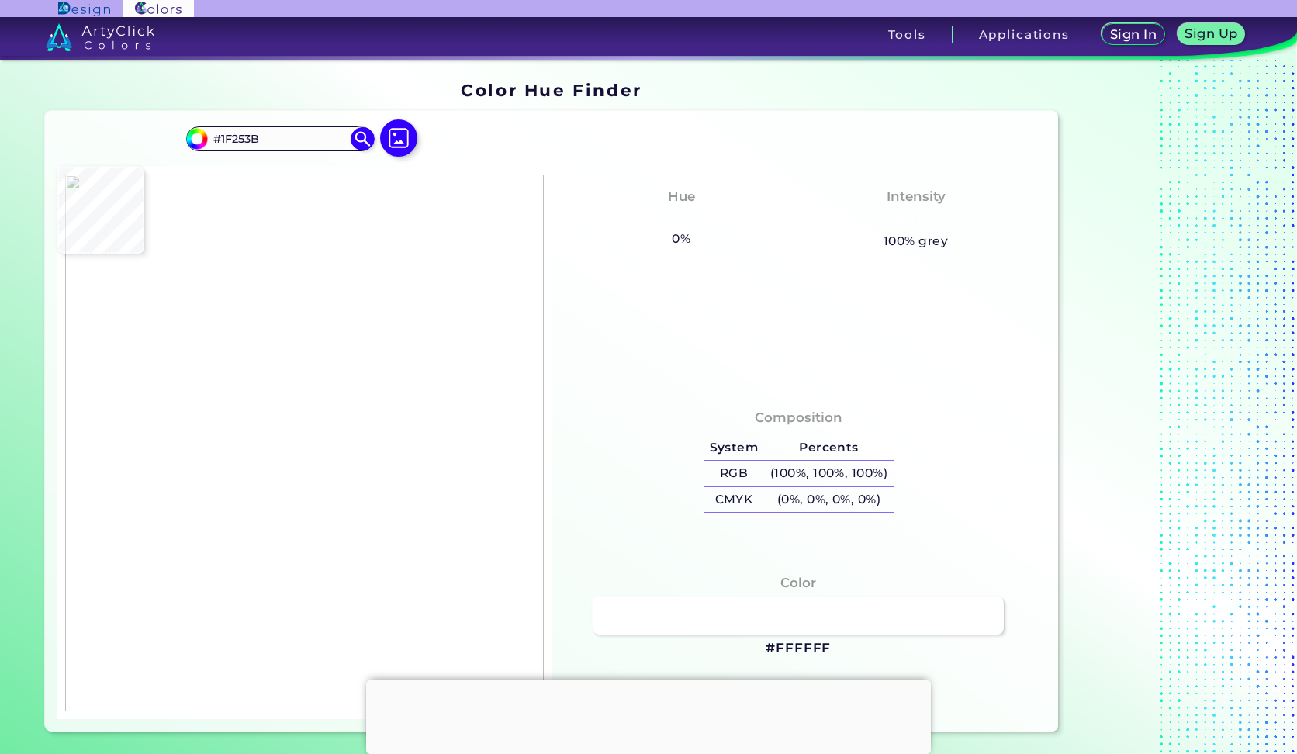
type input "#1e253b"
type input "#1E253B"
type input "#20263c"
type input "#20263C"
type input "#1f263b"
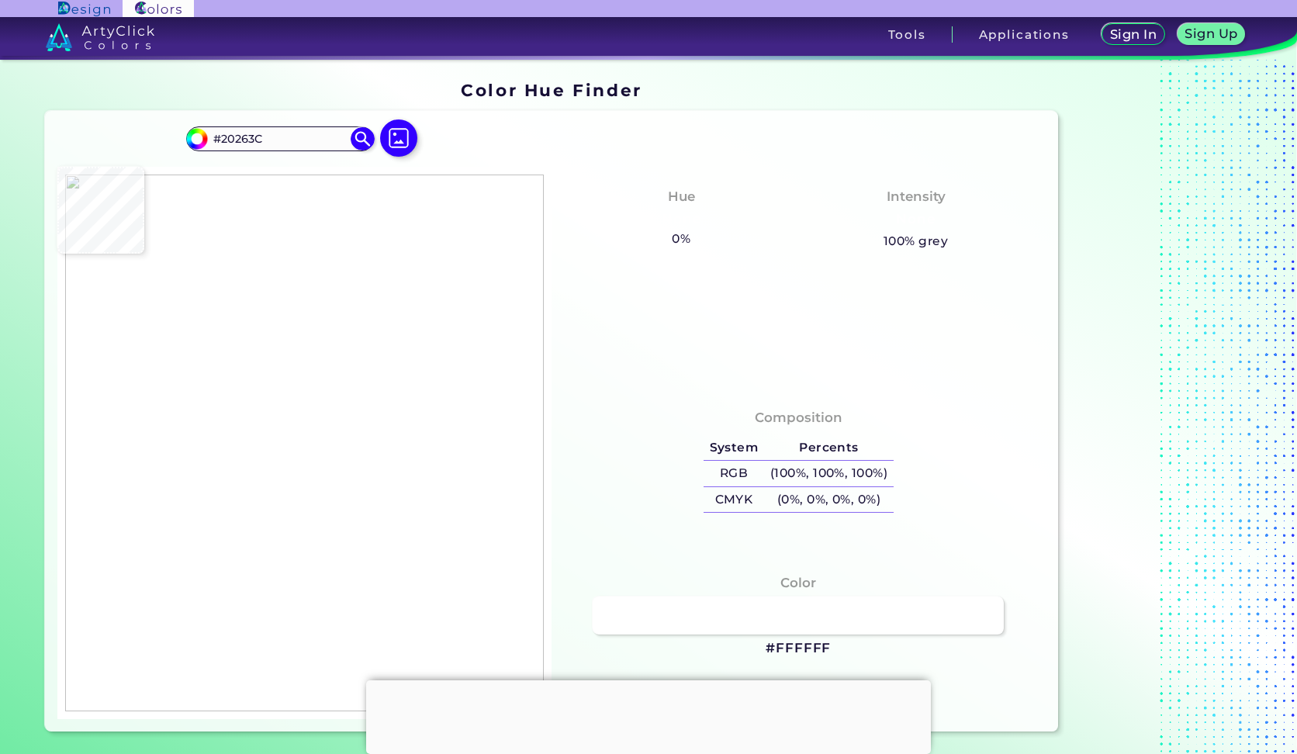
type input "#1F263B"
type input "#1f253b"
type input "#1F253B"
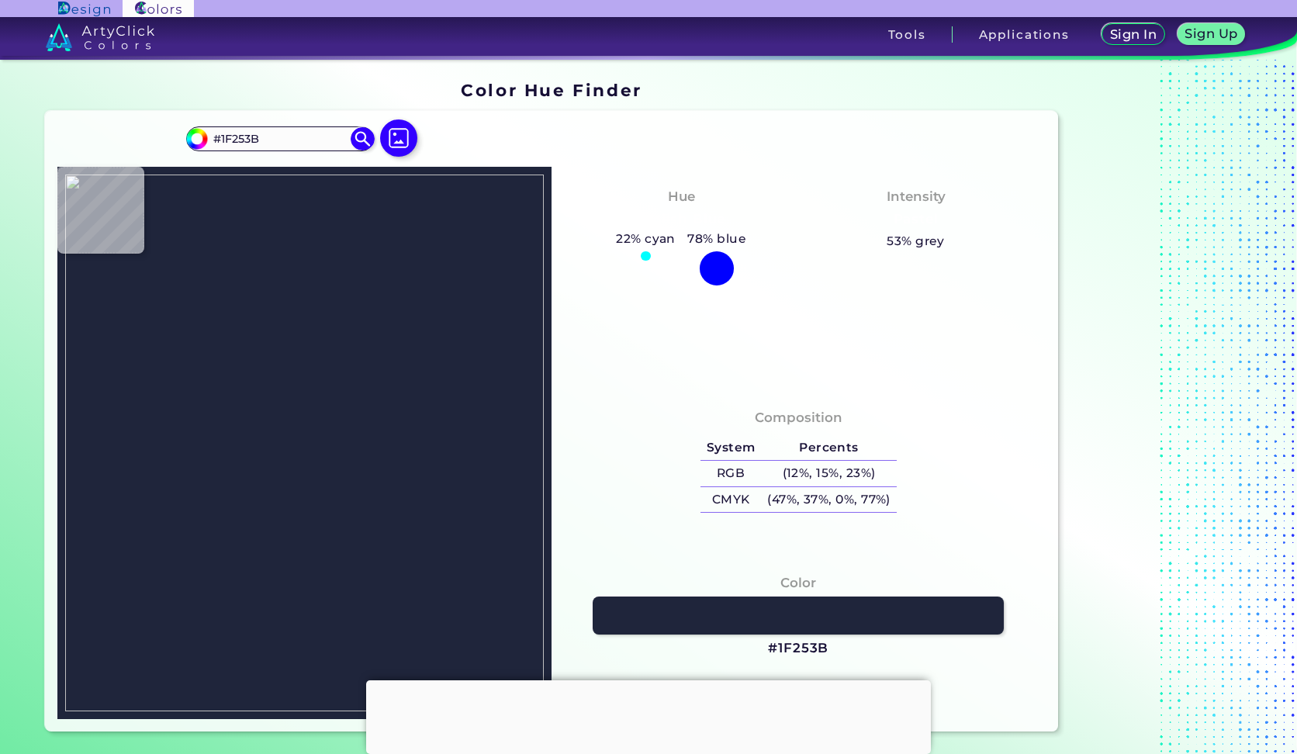
type input "#1e253b"
type input "#1E253B"
type input "#1f263c"
type input "#1F263C"
click at [227, 284] on img at bounding box center [304, 443] width 479 height 537
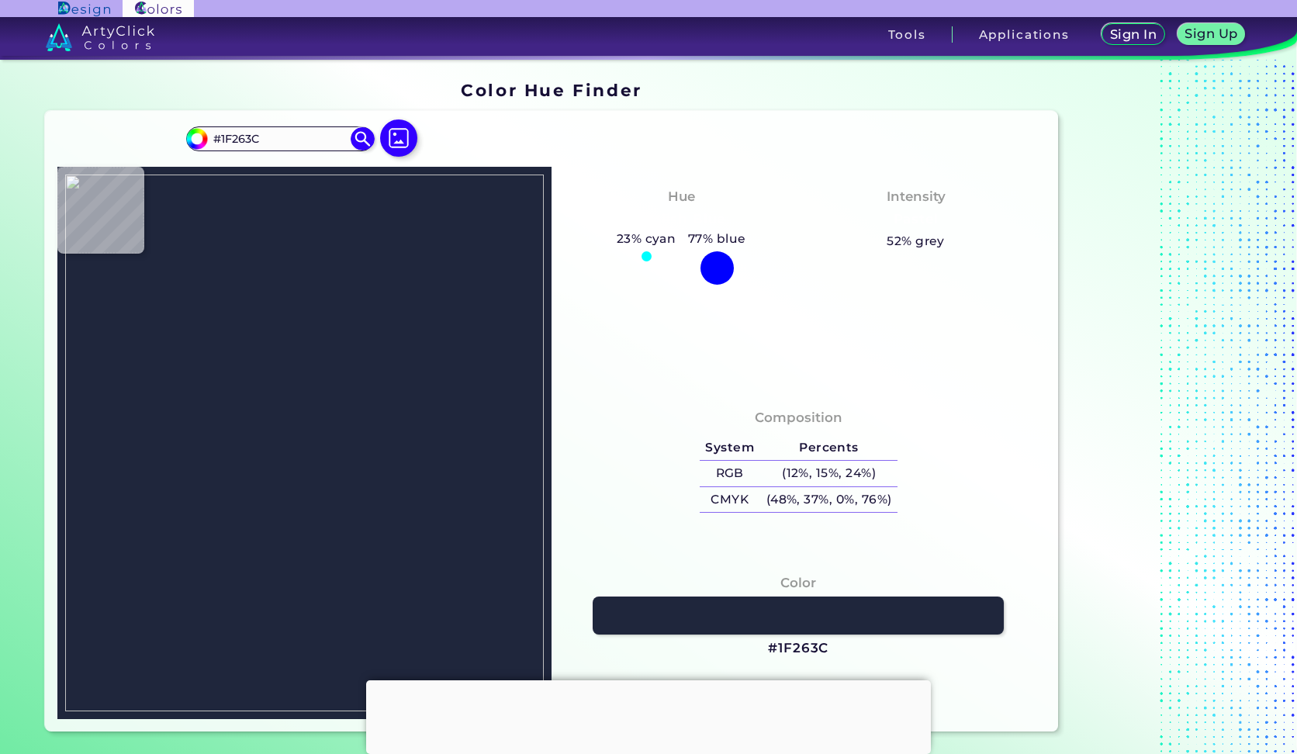
click at [134, 287] on img at bounding box center [304, 443] width 479 height 537
type input "#003d69"
type input "#003D69"
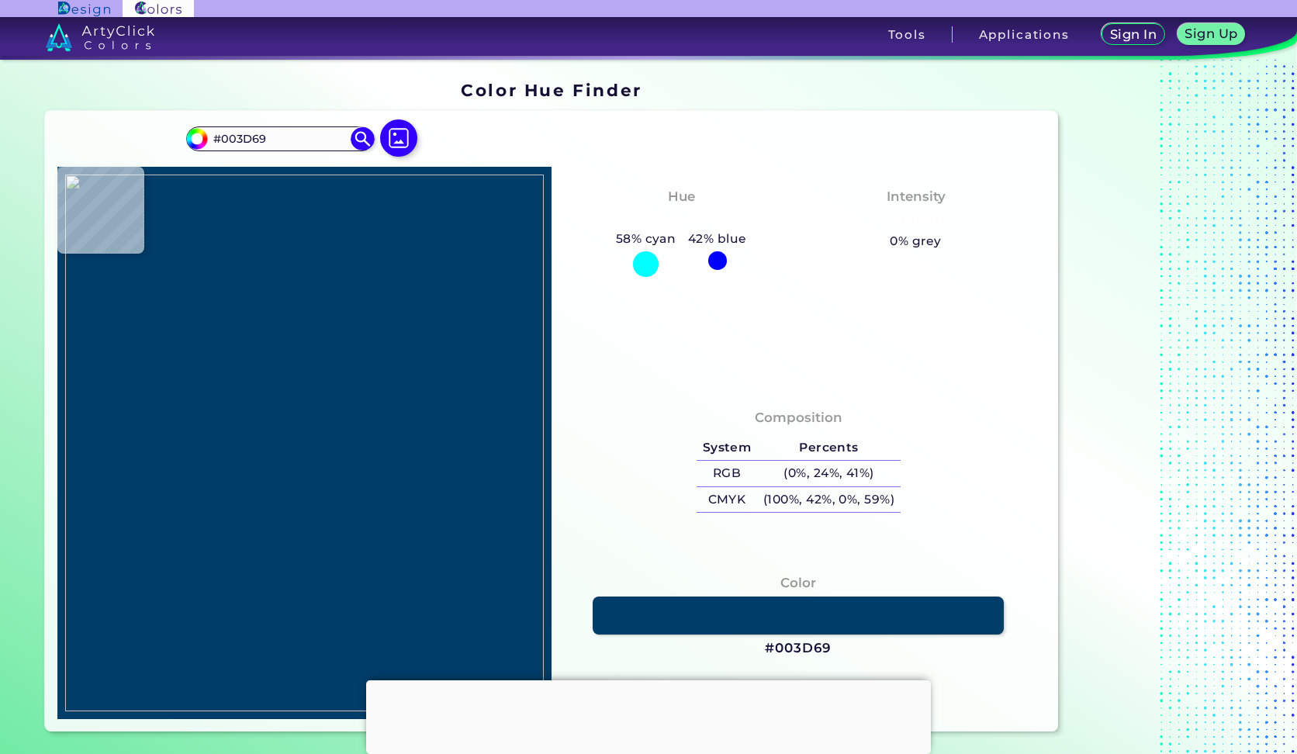
click at [121, 283] on img at bounding box center [304, 443] width 479 height 537
drag, startPoint x: 832, startPoint y: 650, endPoint x: 775, endPoint y: 652, distance: 56.7
click at [775, 652] on div "Color #003D69" at bounding box center [798, 616] width 469 height 101
copy h3 "003D69"
click at [318, 279] on img at bounding box center [304, 443] width 479 height 537
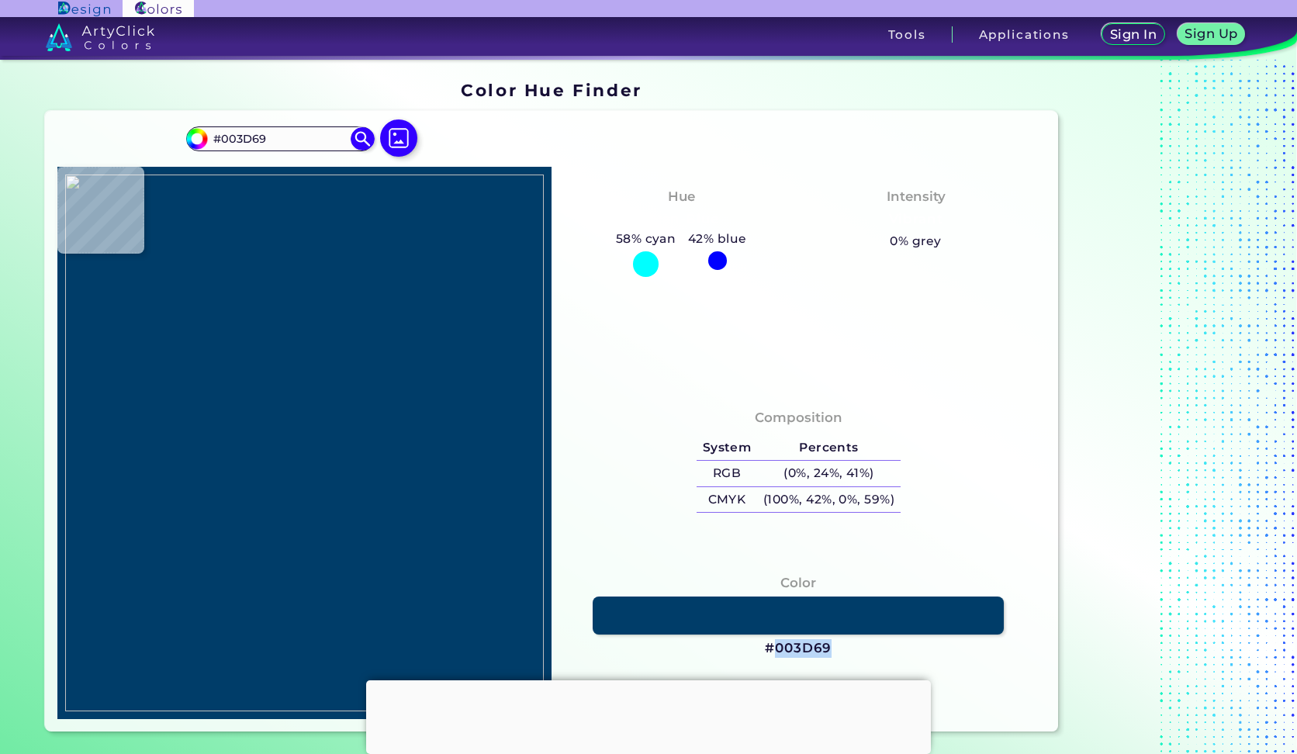
click at [318, 279] on img at bounding box center [304, 443] width 479 height 537
click at [309, 286] on img at bounding box center [304, 443] width 479 height 537
type input "#c6d9df"
type input "#C6D9DF"
type input "#c5d8de"
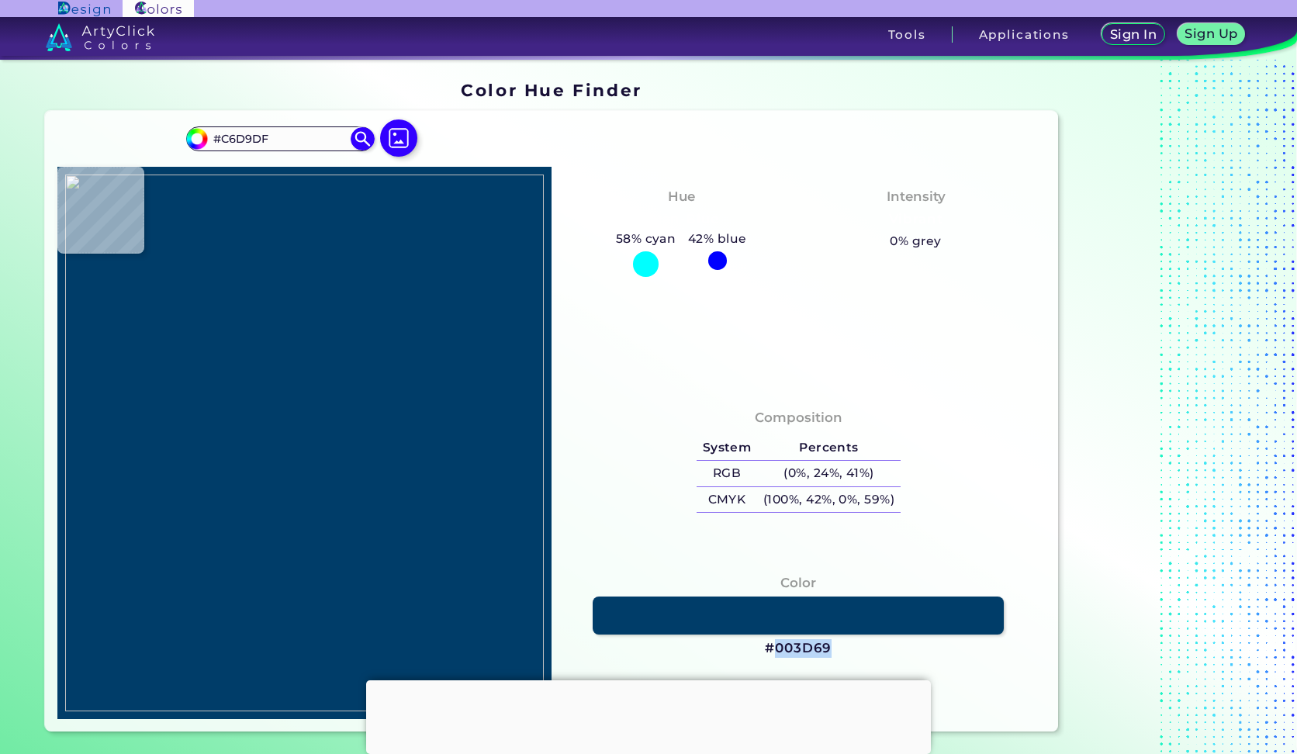
type input "#C5D8DE"
type input "#c6d9de"
type input "#C6D9DE"
type input "#c5d8de"
type input "#C5D8DE"
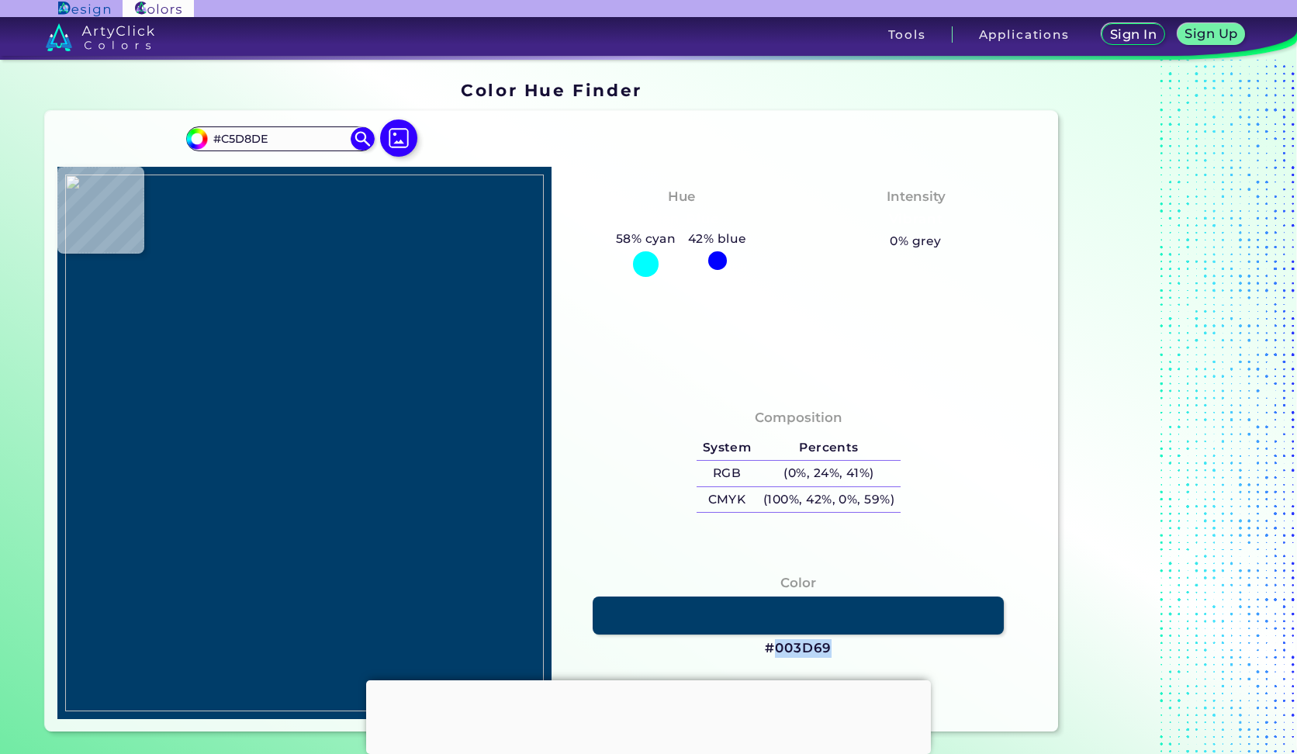
type input "#c5d9de"
type input "#C5D9DE"
type input "#c6d9df"
type input "#C6D9DF"
type input "#ffffff"
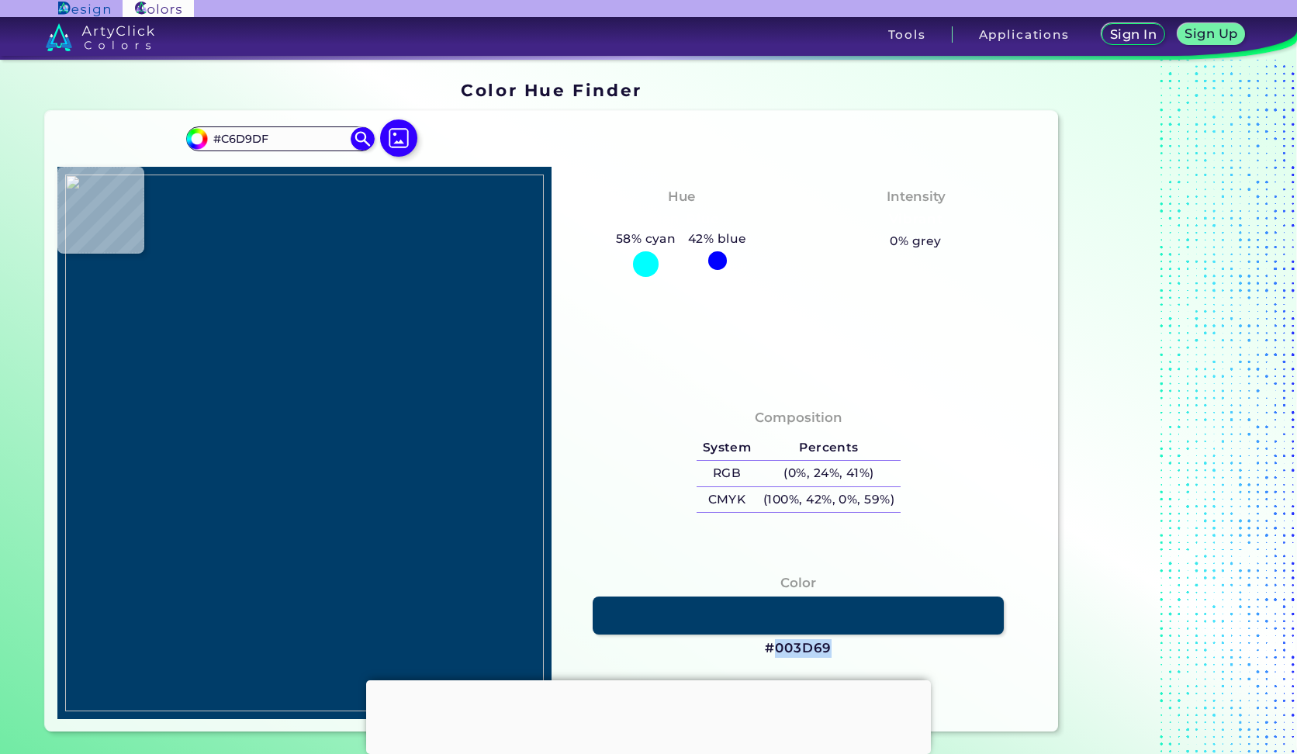
type input "#FFFFFF"
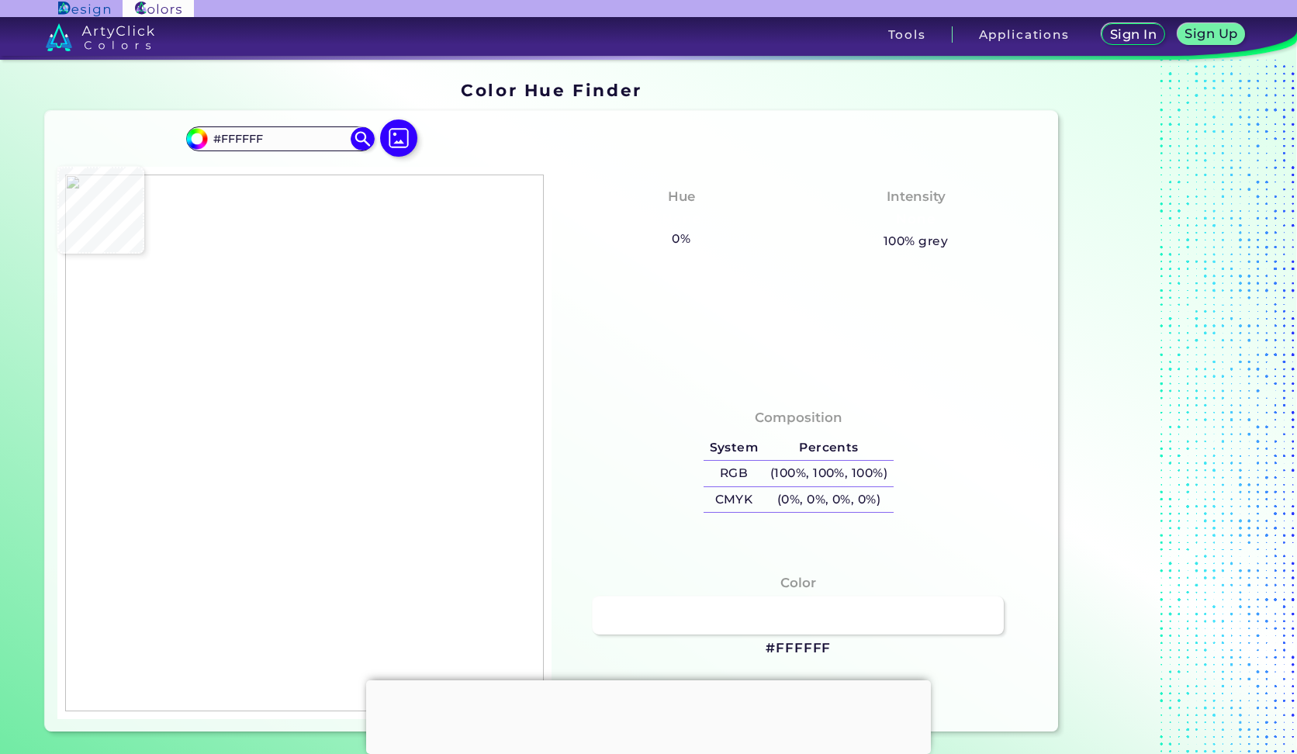
type input "#e40615"
type input "#E40615"
type input "#ffffff"
type input "#FFFFFF"
type input "#2e8656"
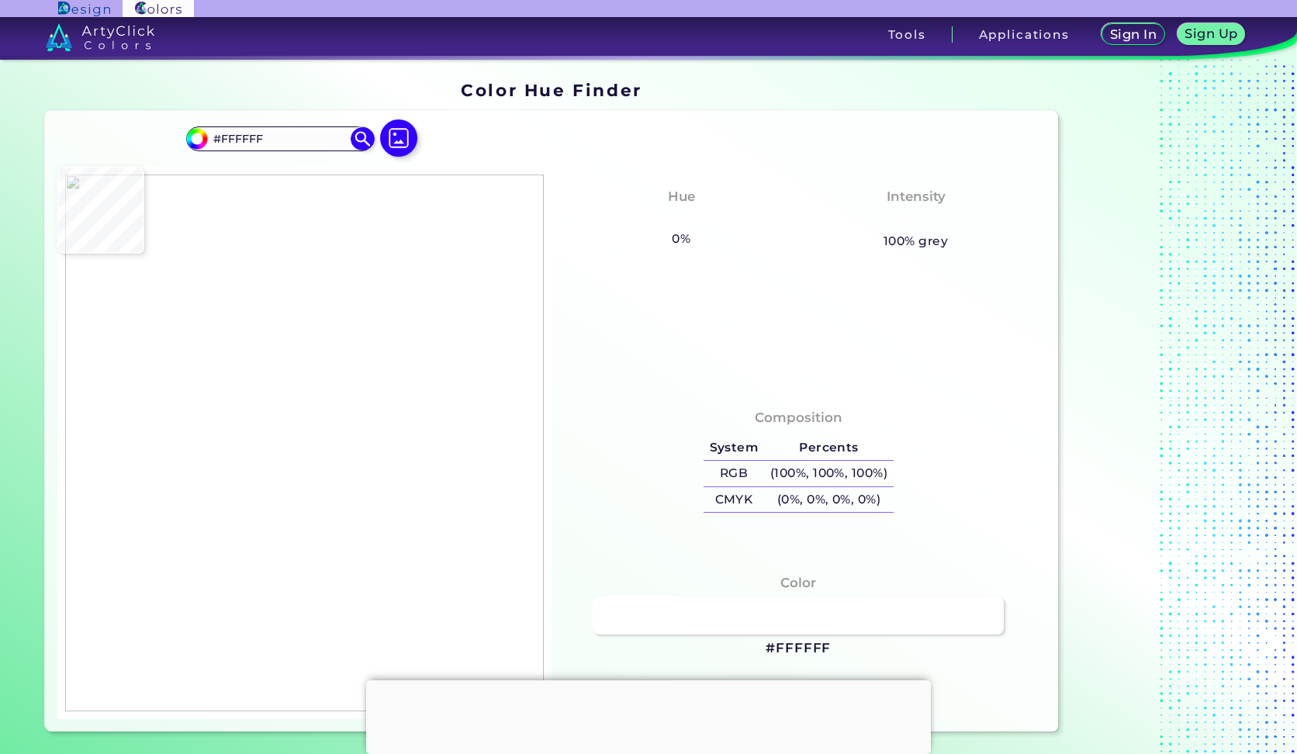
type input "#2E8656"
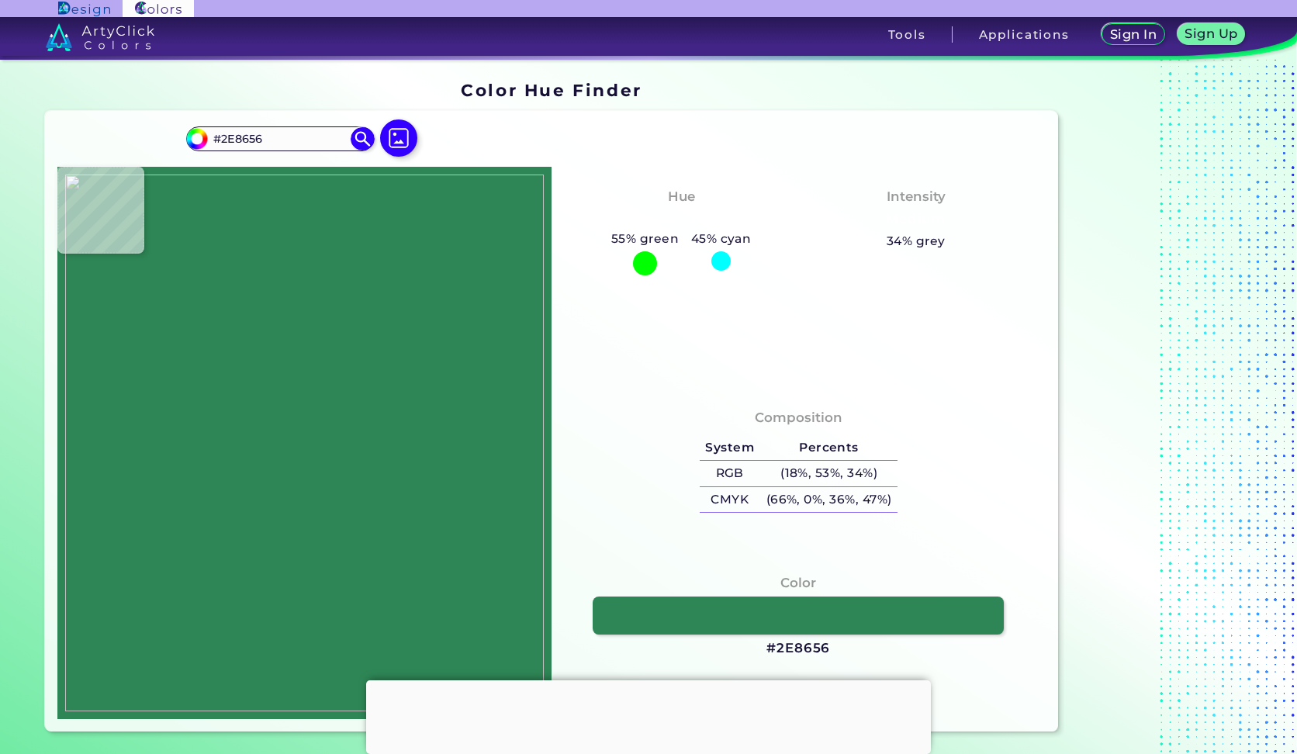
type input "#e31321"
type input "#E31321"
type input "#ffffff"
type input "#FFFFFF"
type input "#f5fafd"
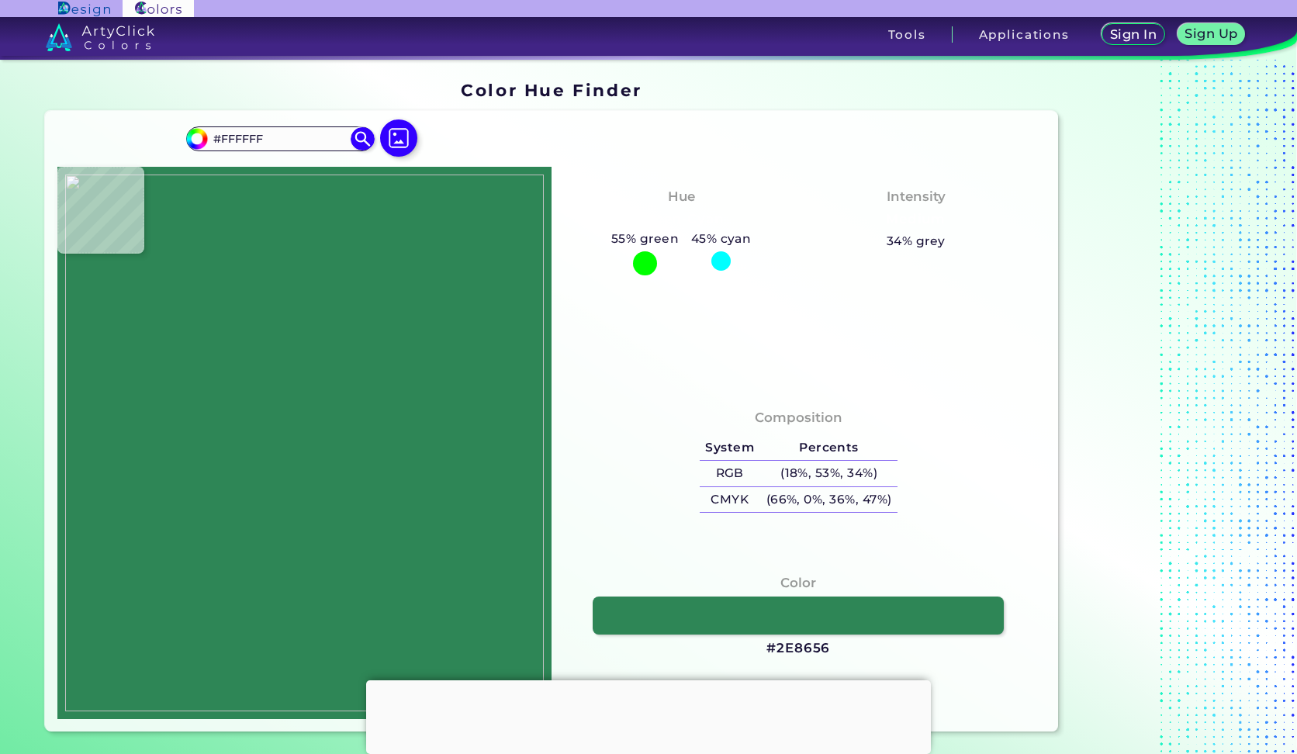
type input "#F5FAFD"
type input "#cbd5e3"
type input "#CBD5E3"
type input "#ffffff"
type input "#FFFFFF"
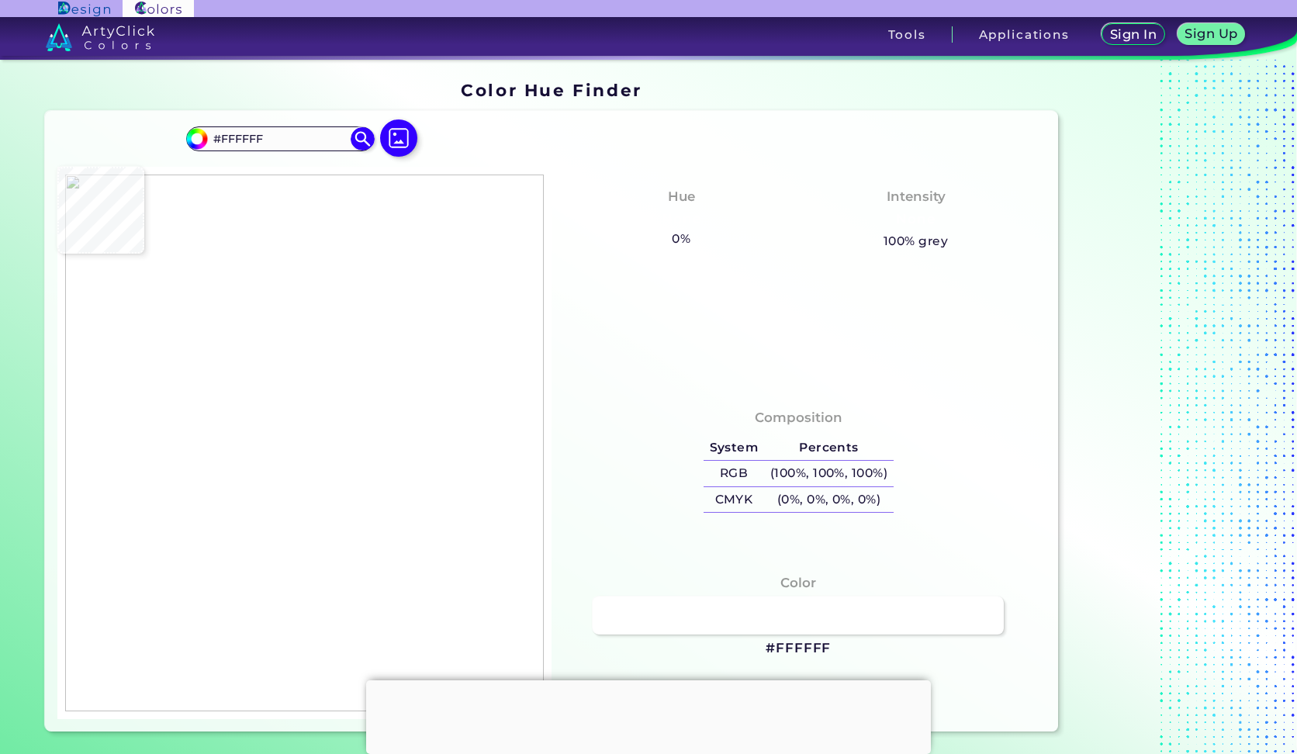
type input "#c4d8dd"
type input "#C4D8DD"
type input "#c6d9df"
type input "#C6D9DF"
type input "#c4d7dd"
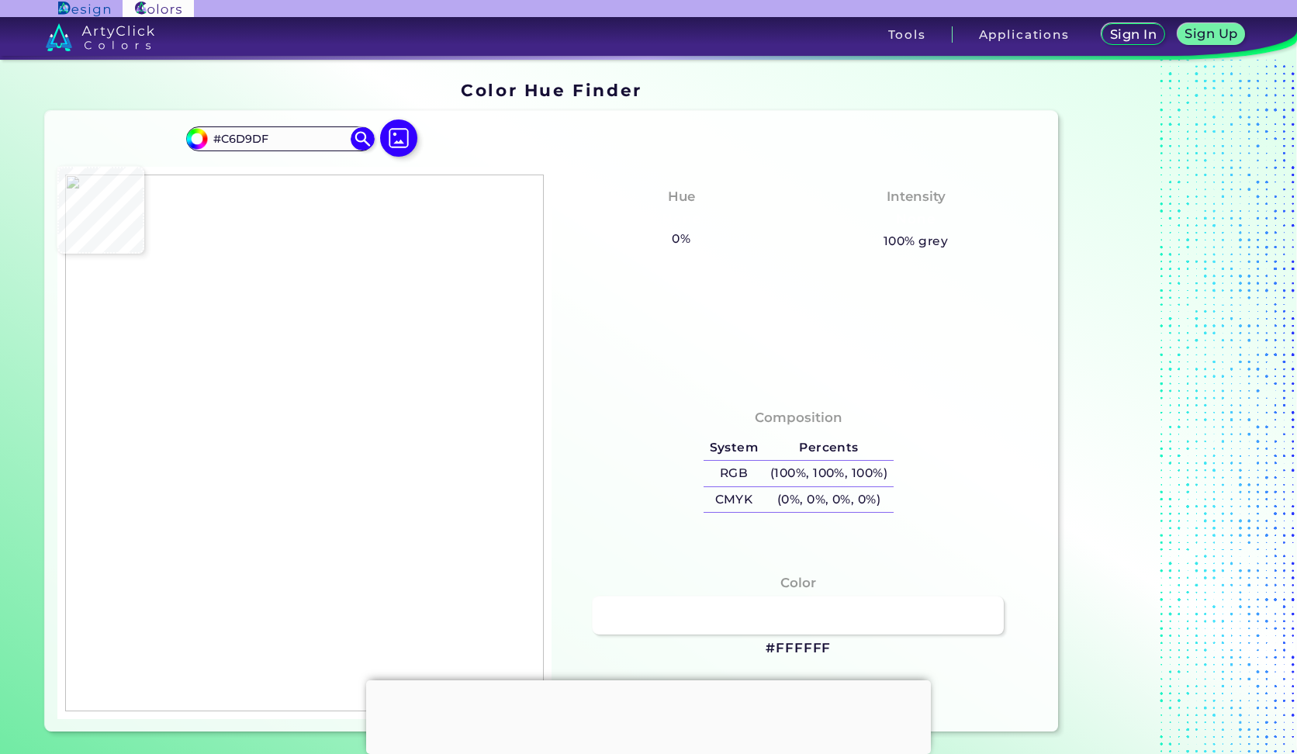
type input "#C4D7DD"
type input "#c5d8de"
type input "#C5D8DE"
type input "#c6d9df"
type input "#C6D9DF"
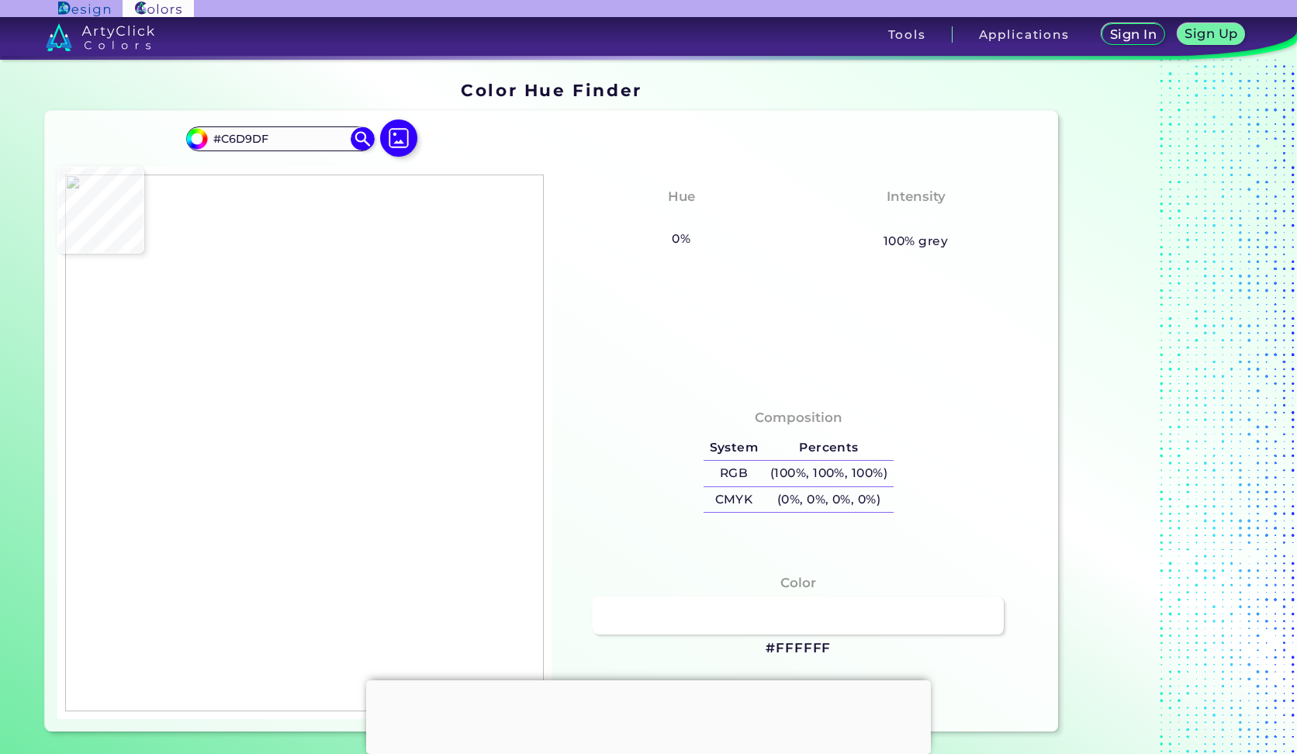
type input "#c5d8de"
type input "#C5D8DE"
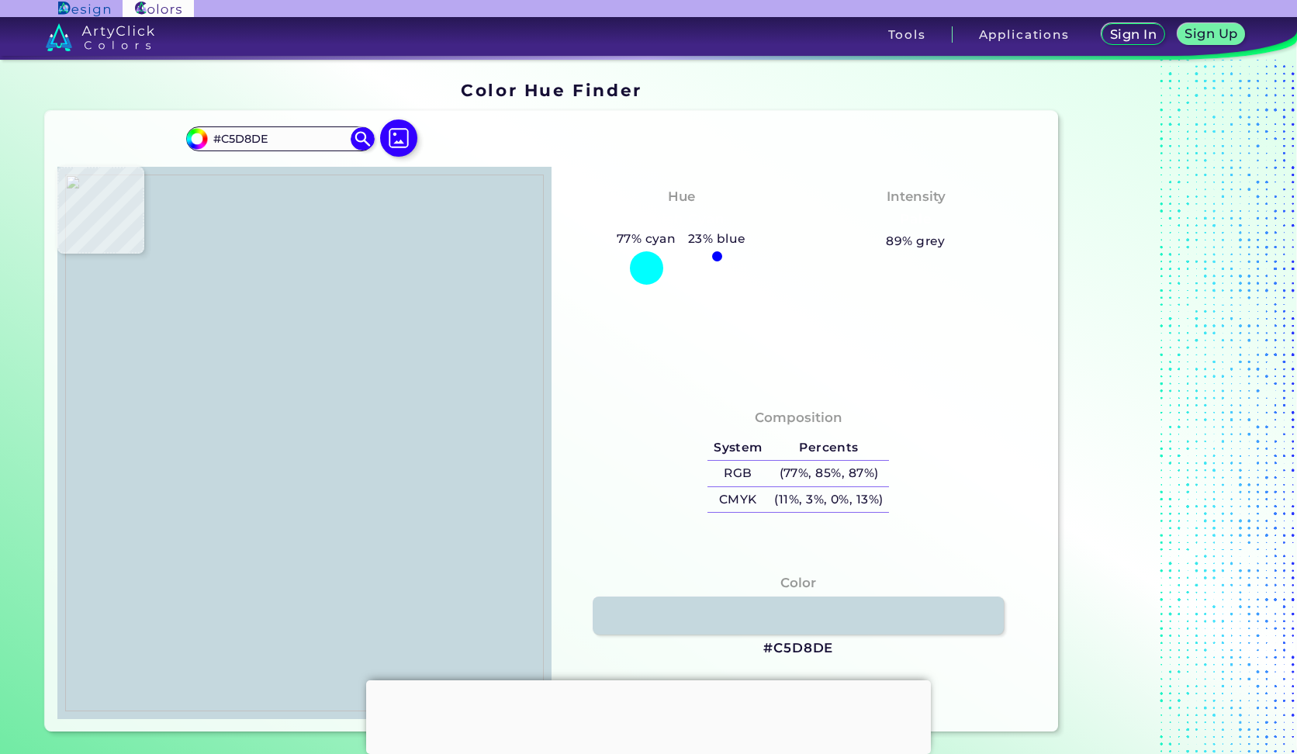
click at [315, 299] on img at bounding box center [304, 443] width 479 height 537
